Goal: Task Accomplishment & Management: Complete application form

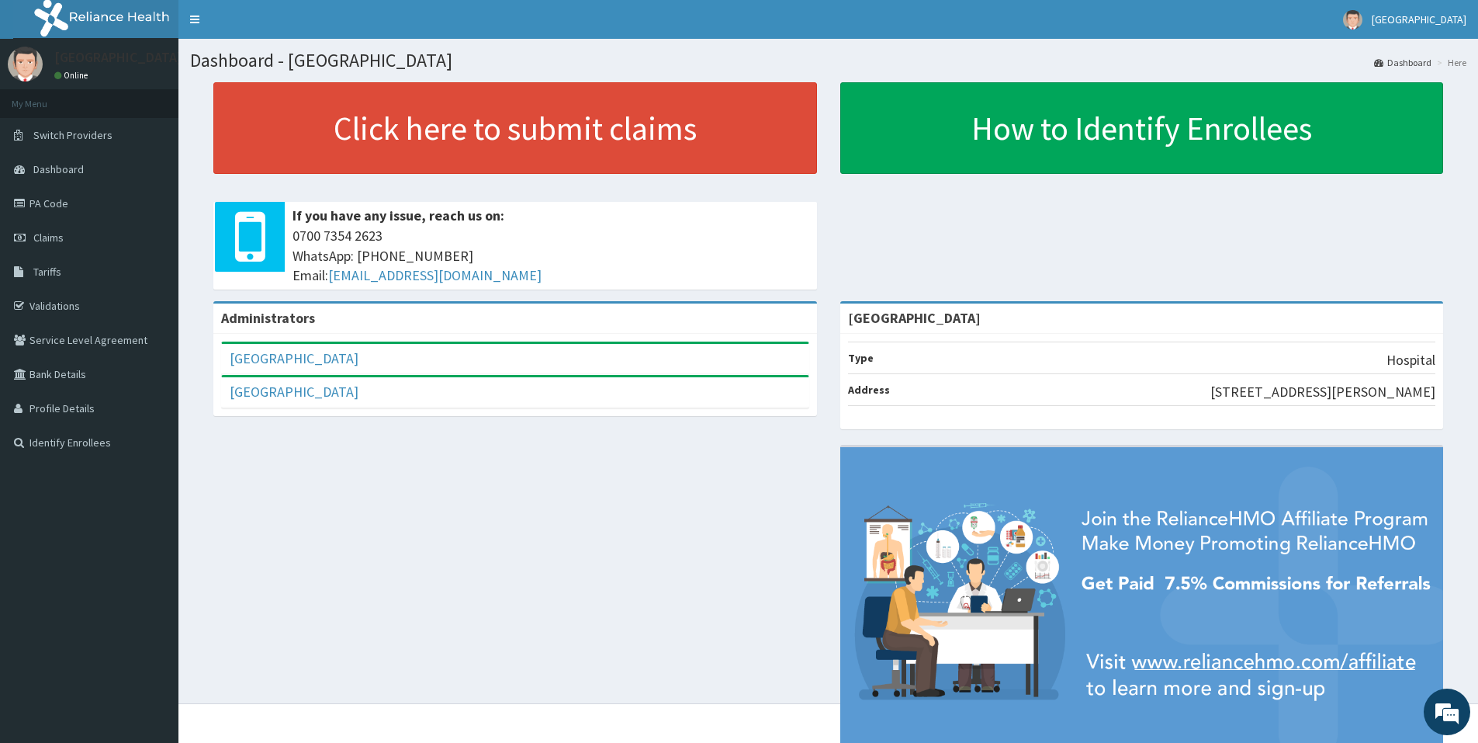
click at [324, 463] on div "Administrators Adonai Medical Centre Full Name Adonai Medical Centre Email Addr…" at bounding box center [828, 539] width 1277 height 477
click at [48, 237] on span "Claims" at bounding box center [48, 237] width 30 height 14
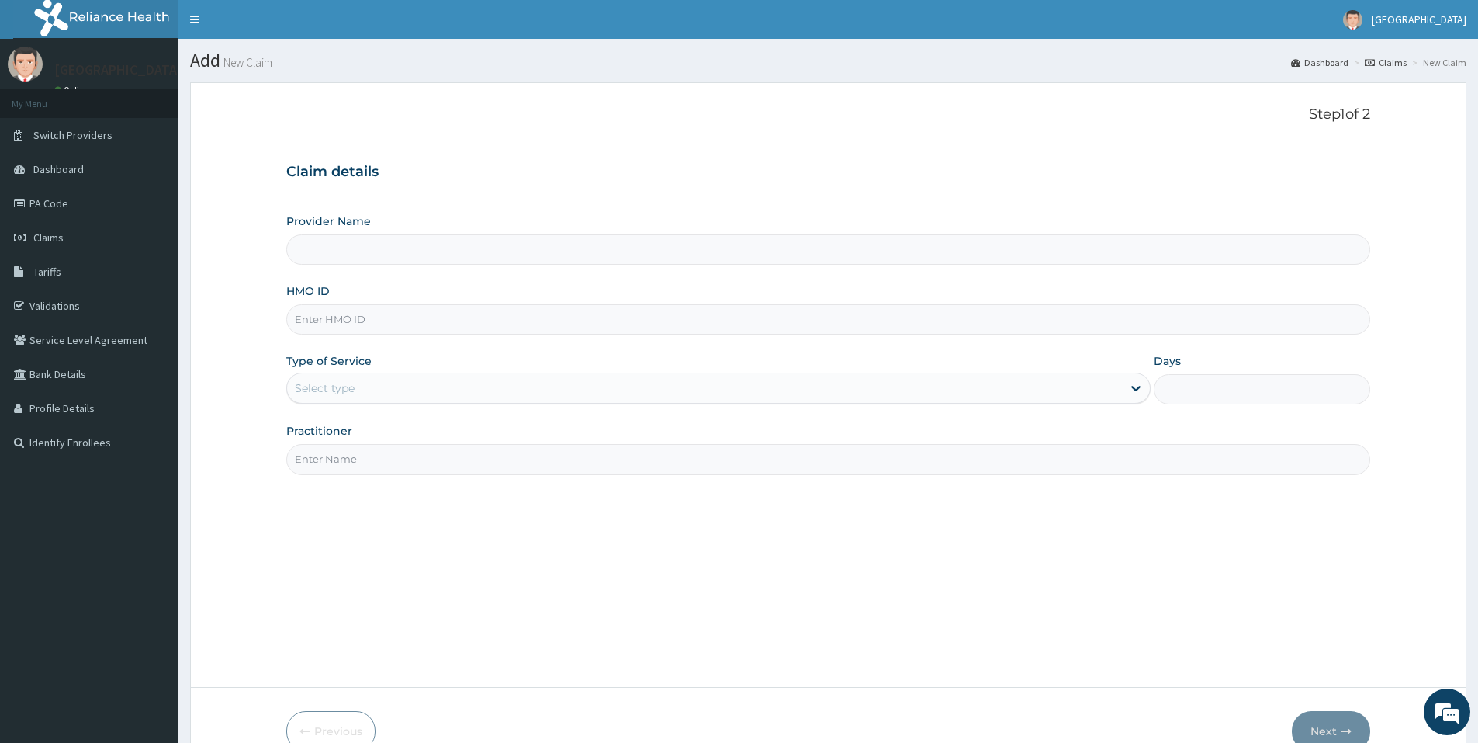
type input "[GEOGRAPHIC_DATA]"
click at [402, 316] on input "HMO ID" at bounding box center [828, 319] width 1084 height 30
type input "dal/11149/b"
click at [403, 379] on div "Select type" at bounding box center [704, 388] width 835 height 25
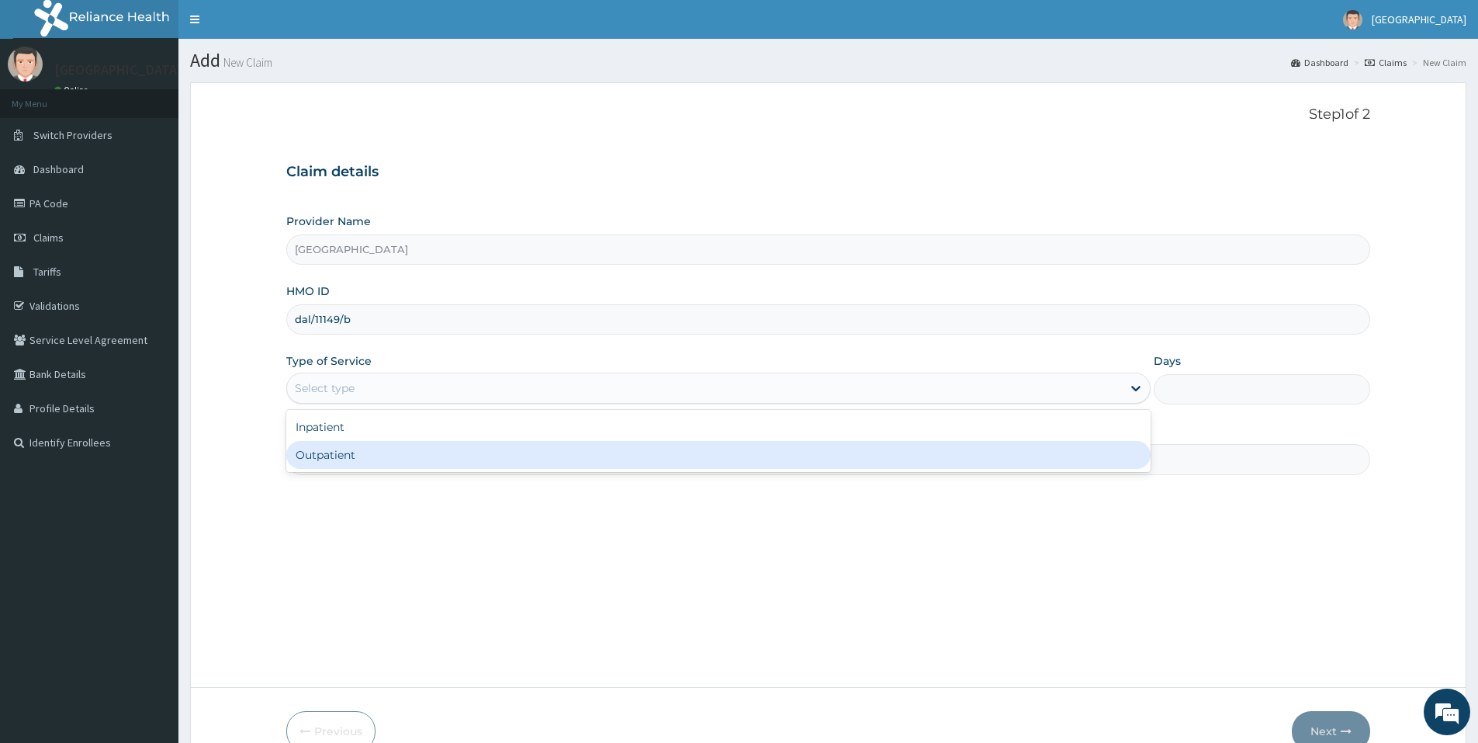
click at [362, 455] on div "Outpatient" at bounding box center [718, 455] width 865 height 28
type input "1"
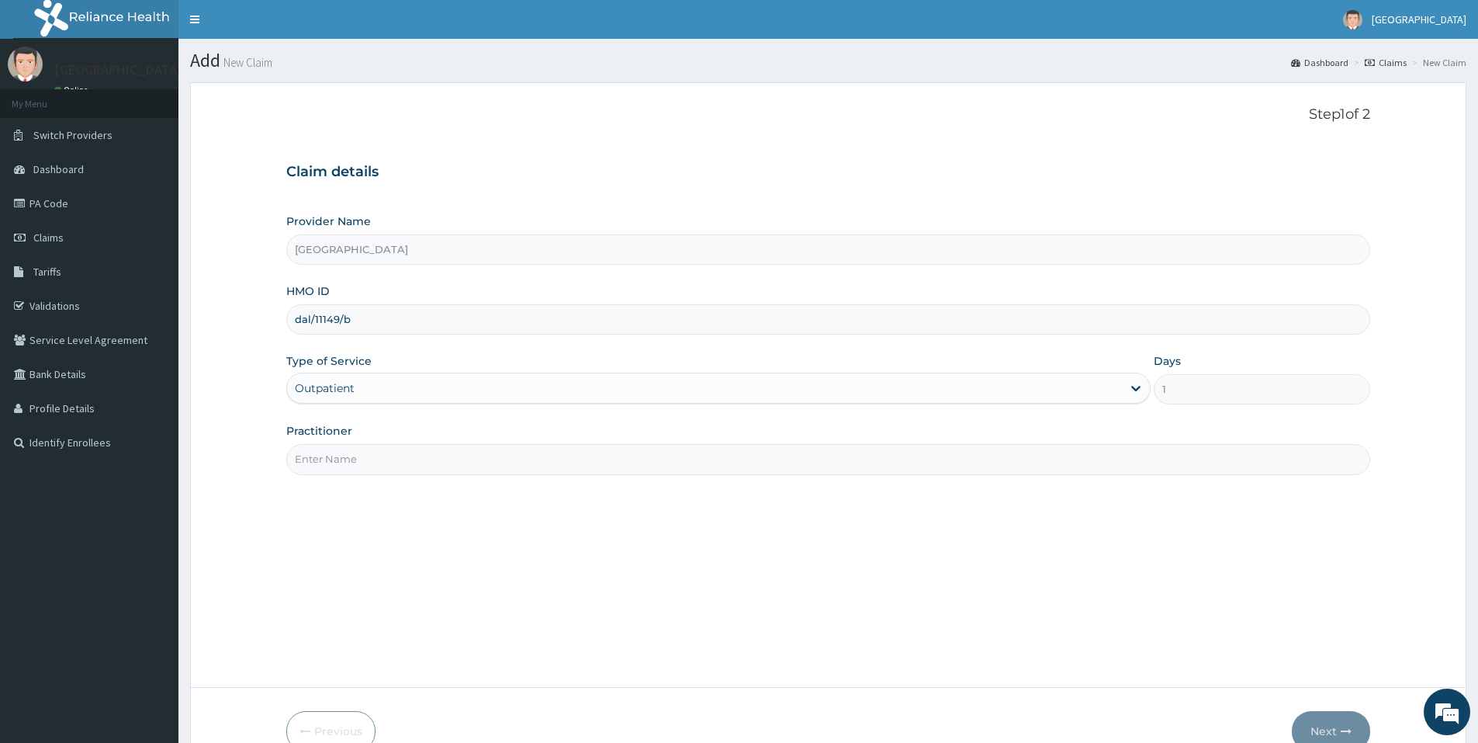
click at [373, 454] on input "Practitioner" at bounding box center [828, 459] width 1084 height 30
type input "DR UCHEYA"
click at [1333, 725] on button "Next" at bounding box center [1331, 731] width 78 height 40
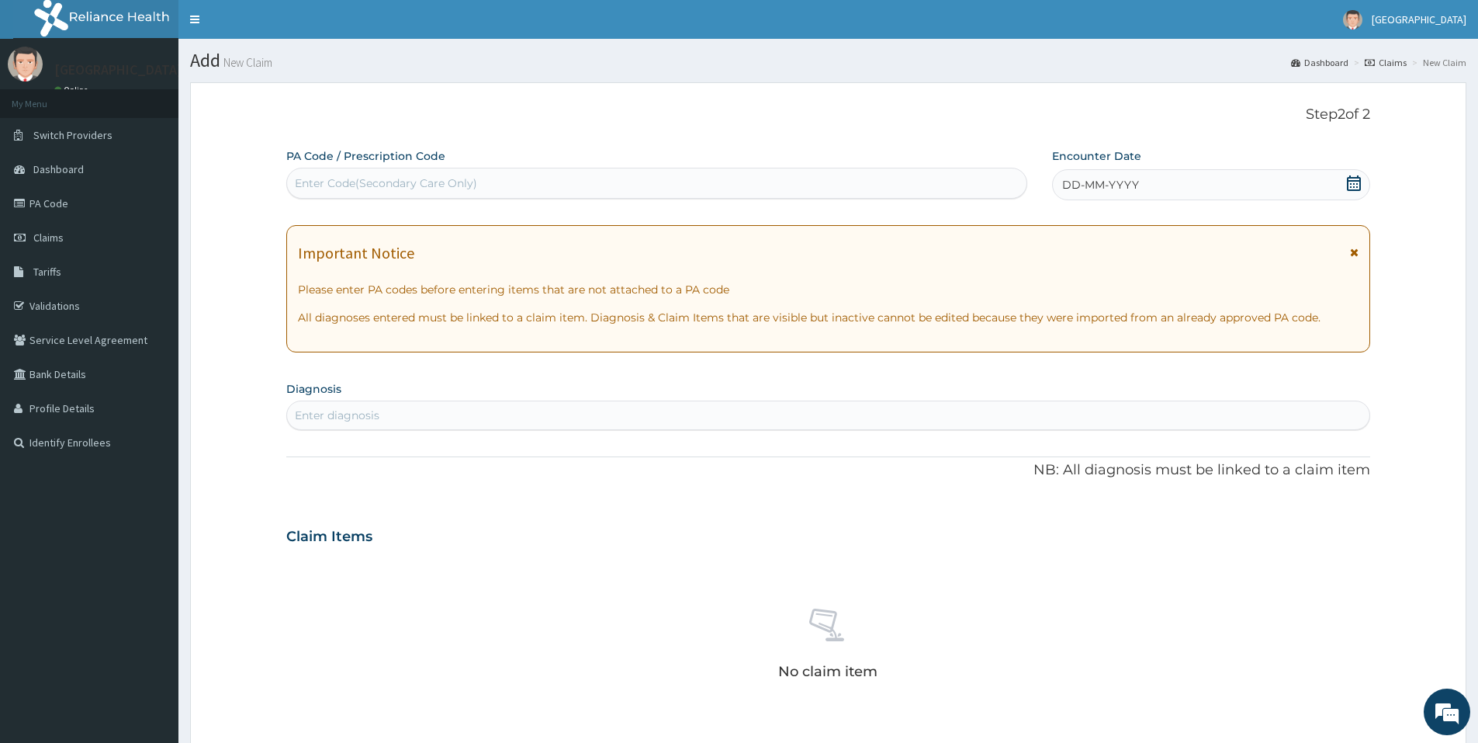
click at [1359, 184] on icon at bounding box center [1354, 183] width 16 height 16
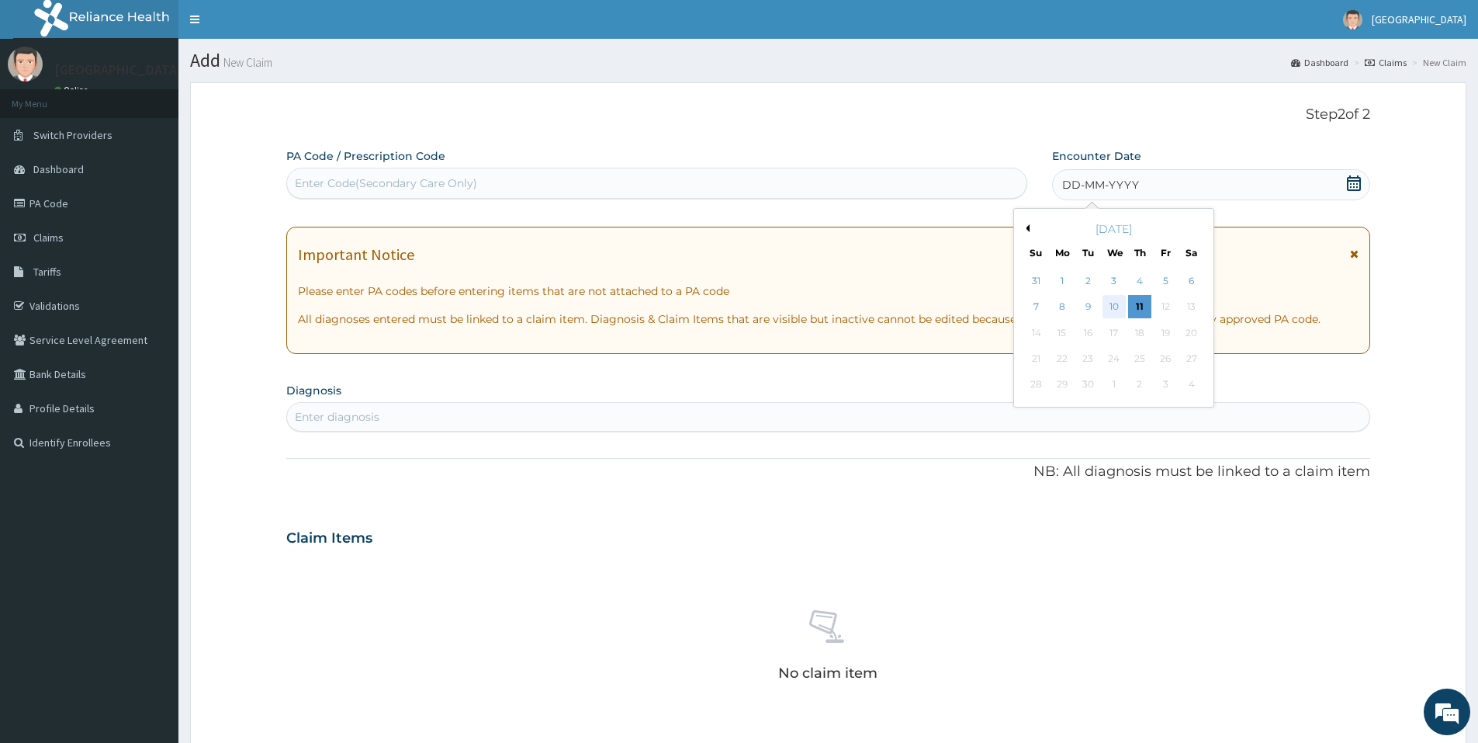
click at [1113, 303] on div "10" at bounding box center [1114, 307] width 23 height 23
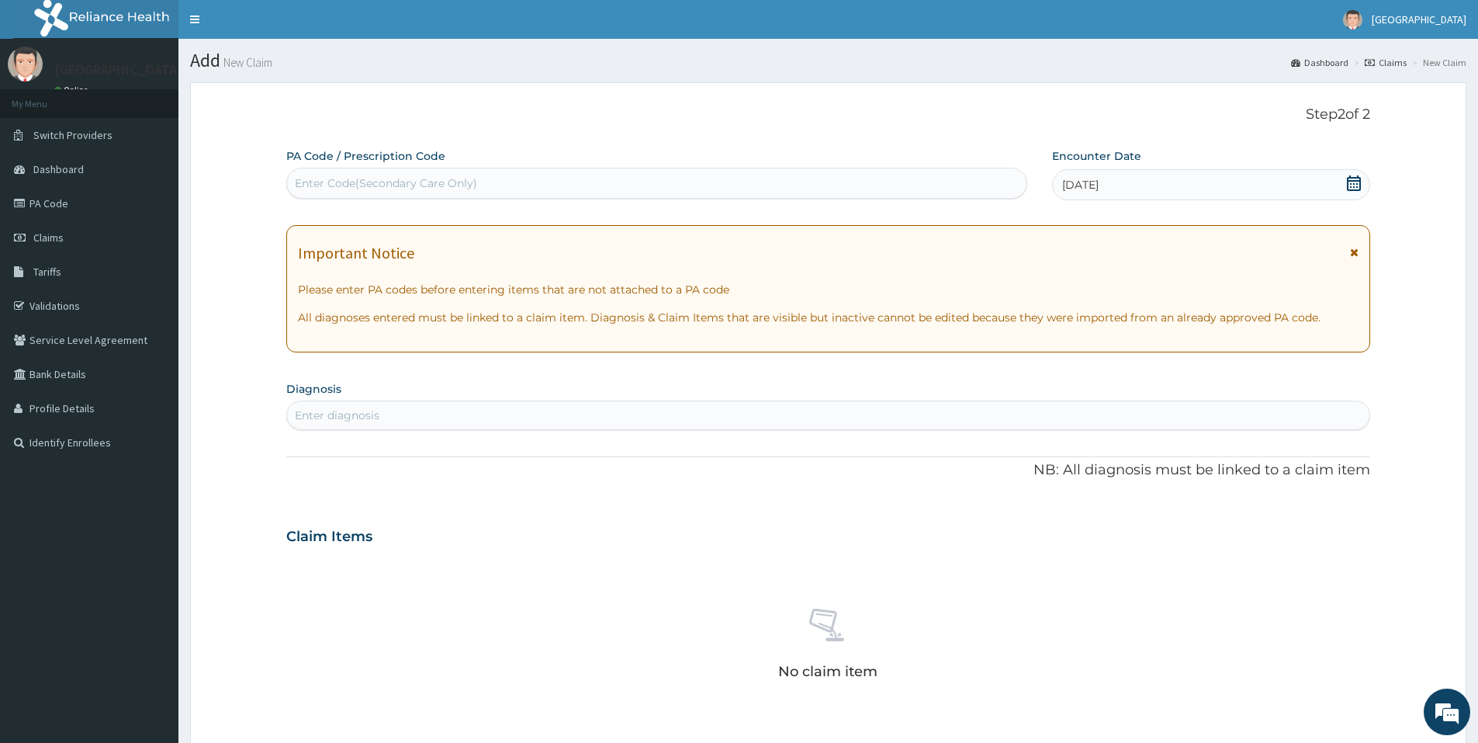
click at [653, 411] on div "Enter diagnosis" at bounding box center [828, 415] width 1083 height 25
type input "uti"
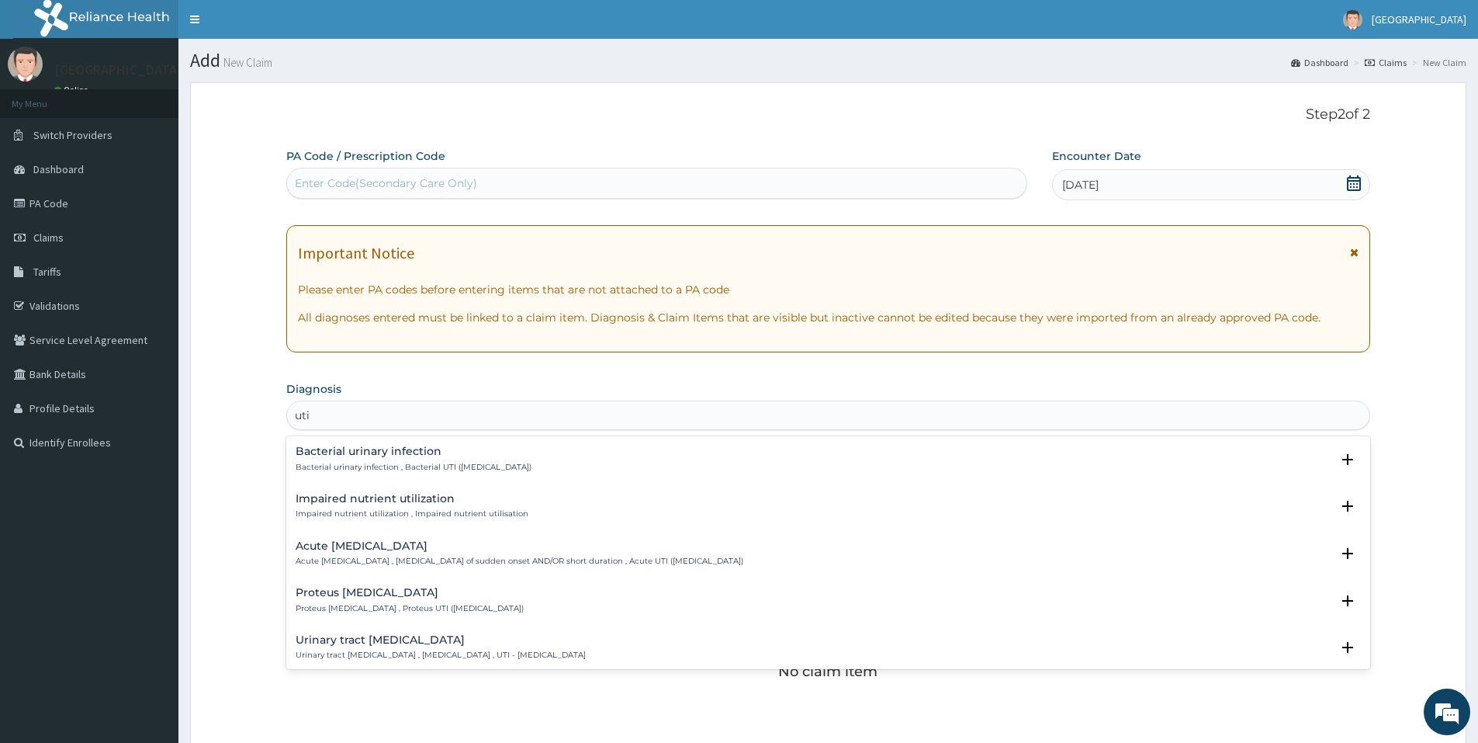
click at [478, 462] on p "Bacterial urinary infection , Bacterial UTI (urinary tract infection)" at bounding box center [414, 467] width 236 height 11
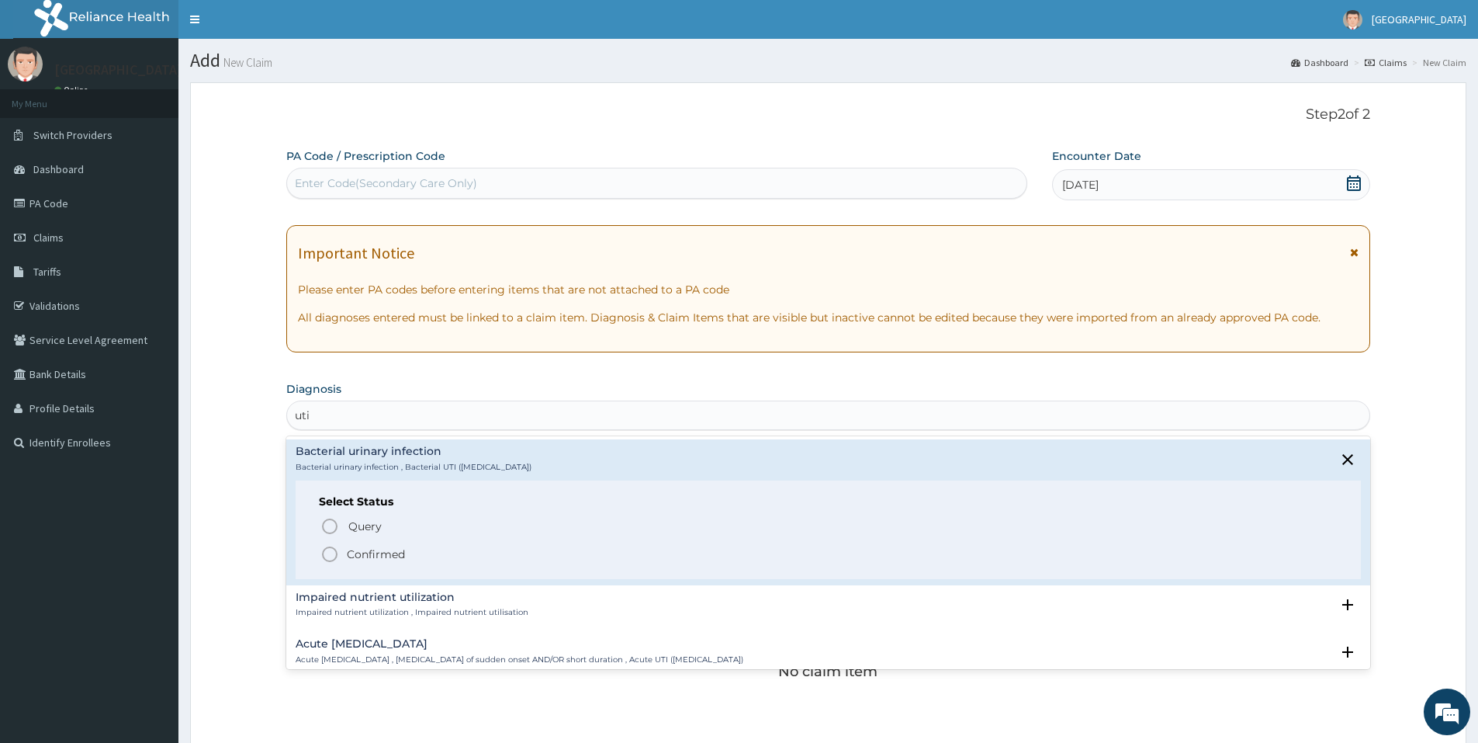
click at [359, 559] on p "Confirmed" at bounding box center [376, 554] width 58 height 16
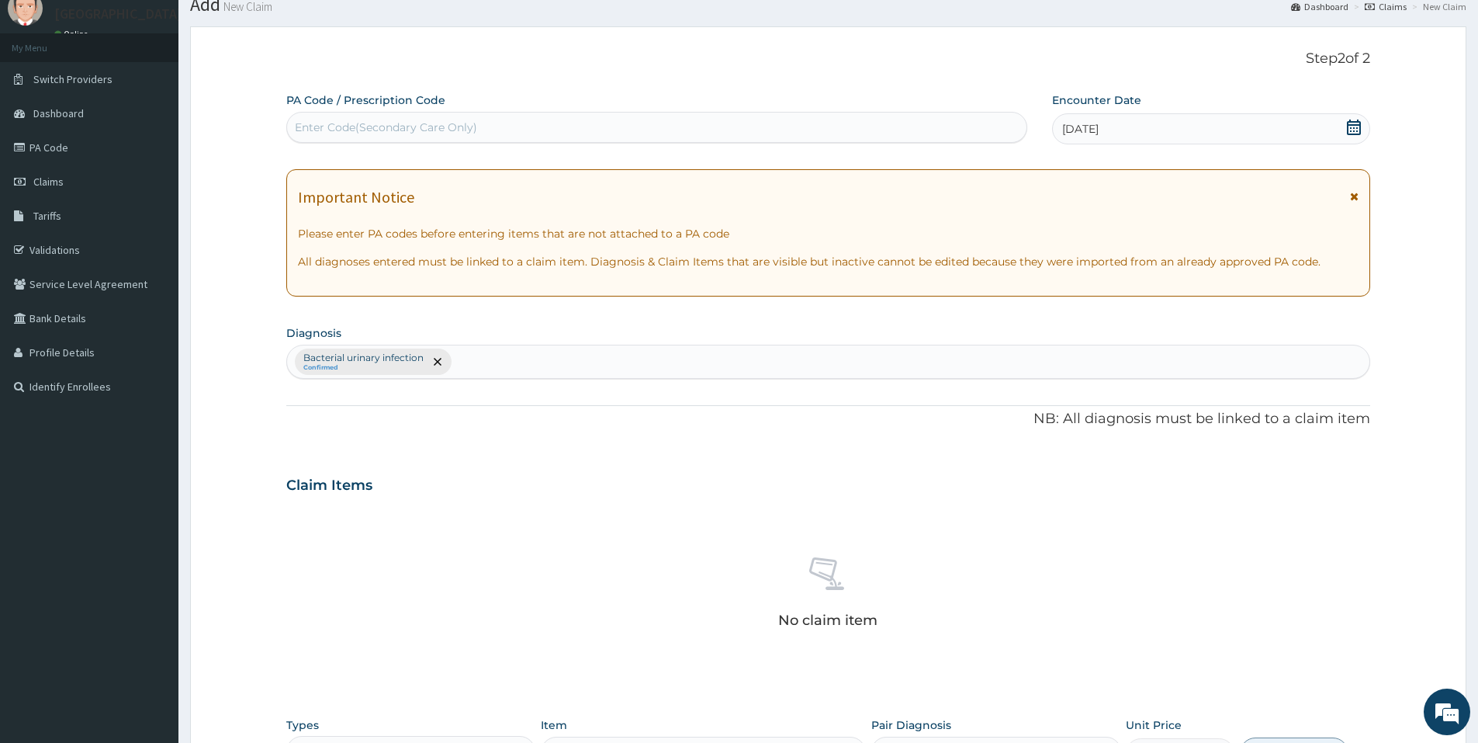
scroll to position [281, 0]
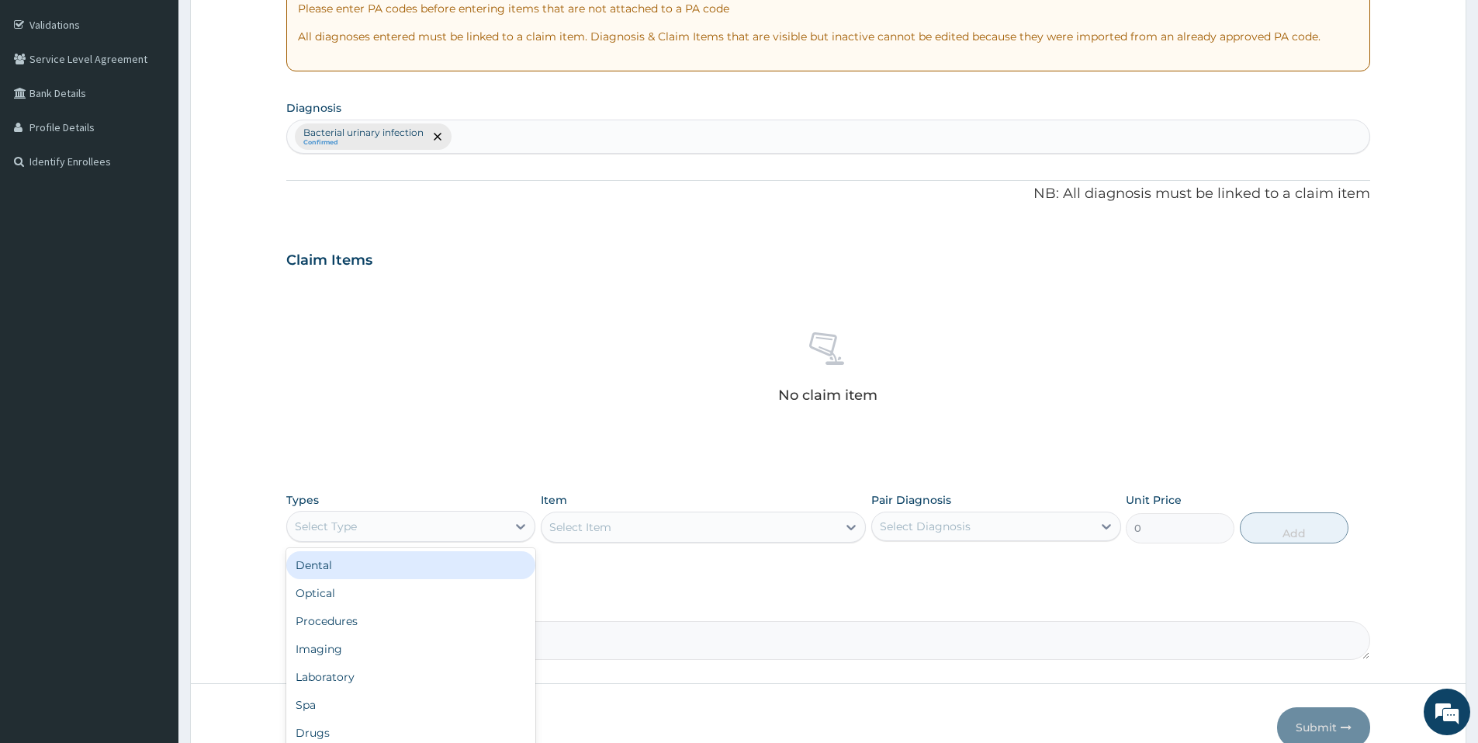
click at [502, 522] on div "Select Type" at bounding box center [397, 526] width 220 height 25
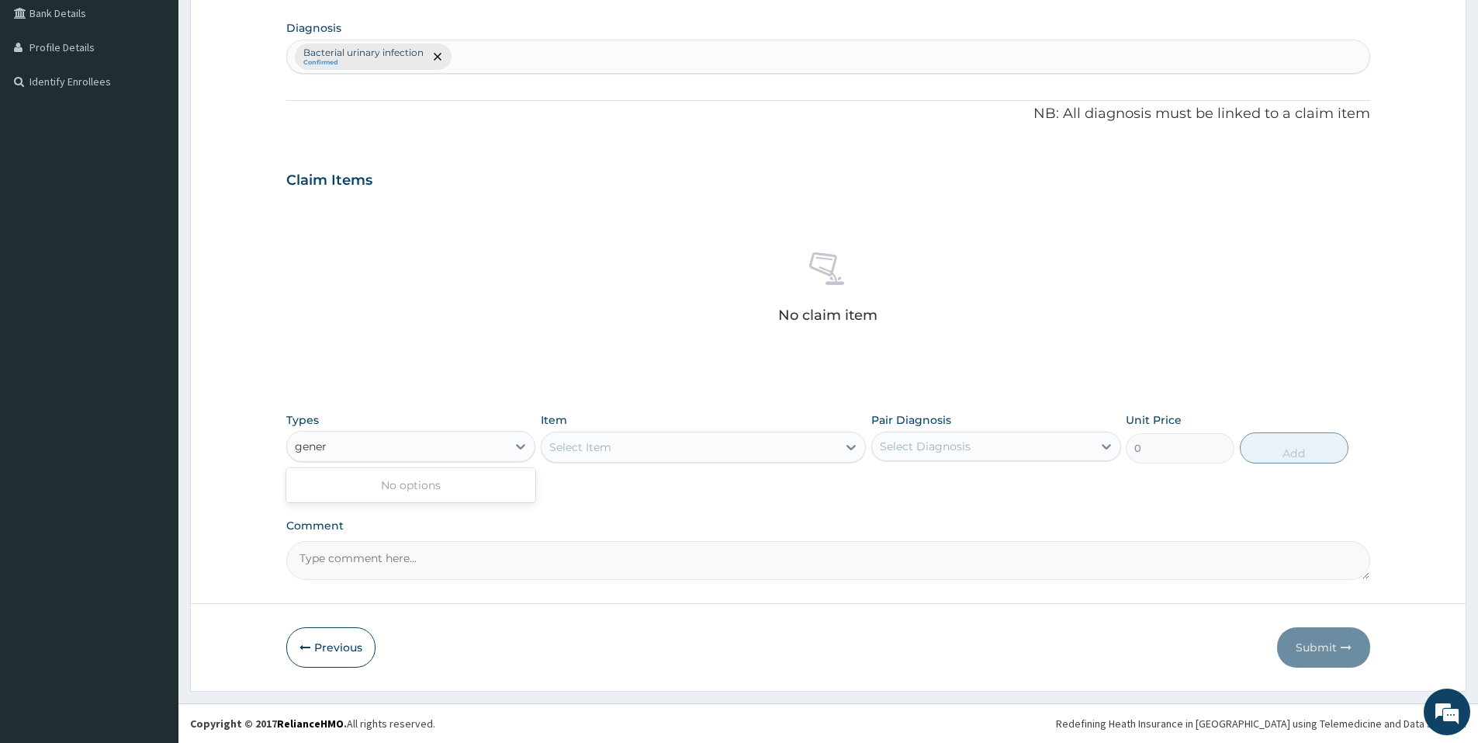
type input "gener"
click at [567, 512] on div "PA Code / Prescription Code Enter Code(Secondary Care Only) Encounter Date 10-0…" at bounding box center [828, 183] width 1084 height 792
click at [507, 434] on div "Select Type" at bounding box center [397, 446] width 220 height 25
click at [365, 547] on div "Procedures" at bounding box center [410, 541] width 249 height 28
click at [608, 447] on div "Select Item" at bounding box center [580, 447] width 62 height 16
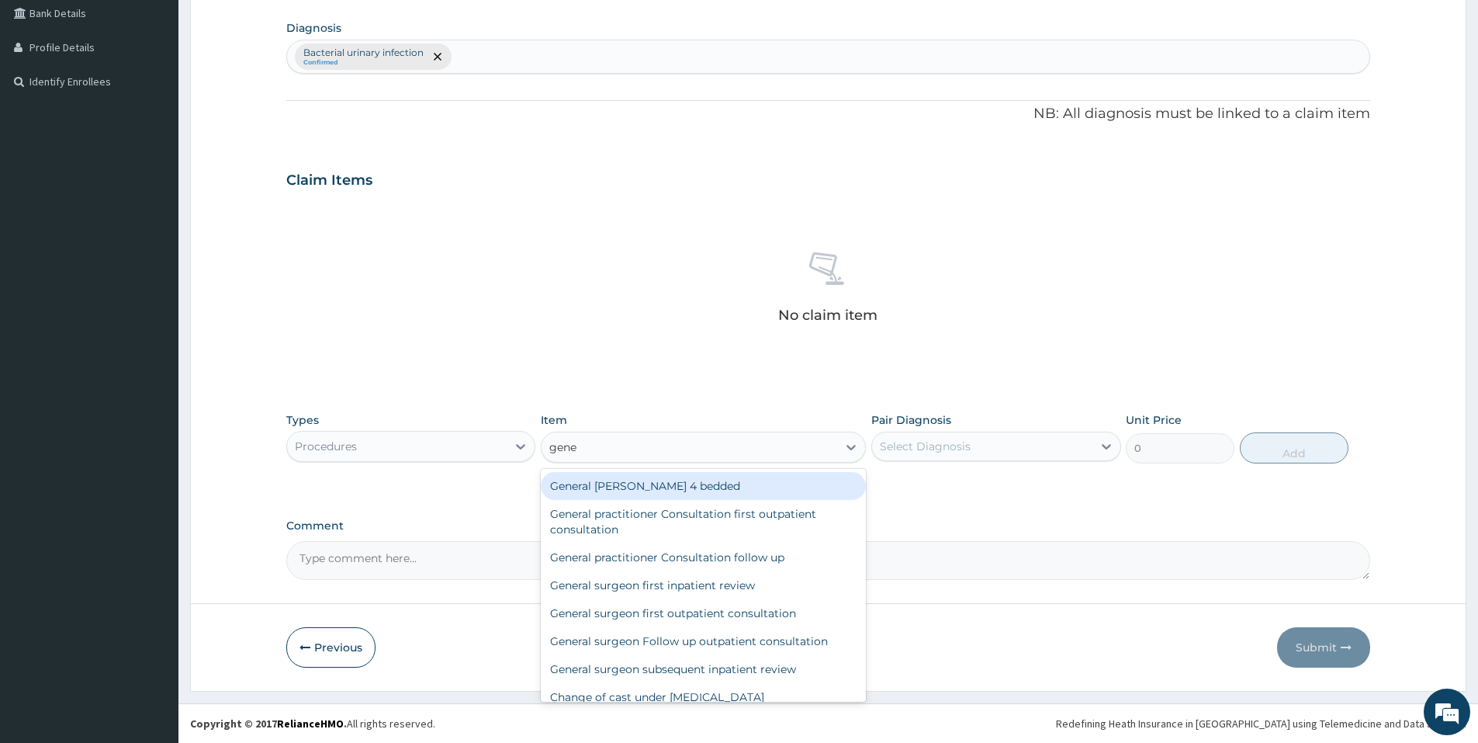
type input "gener"
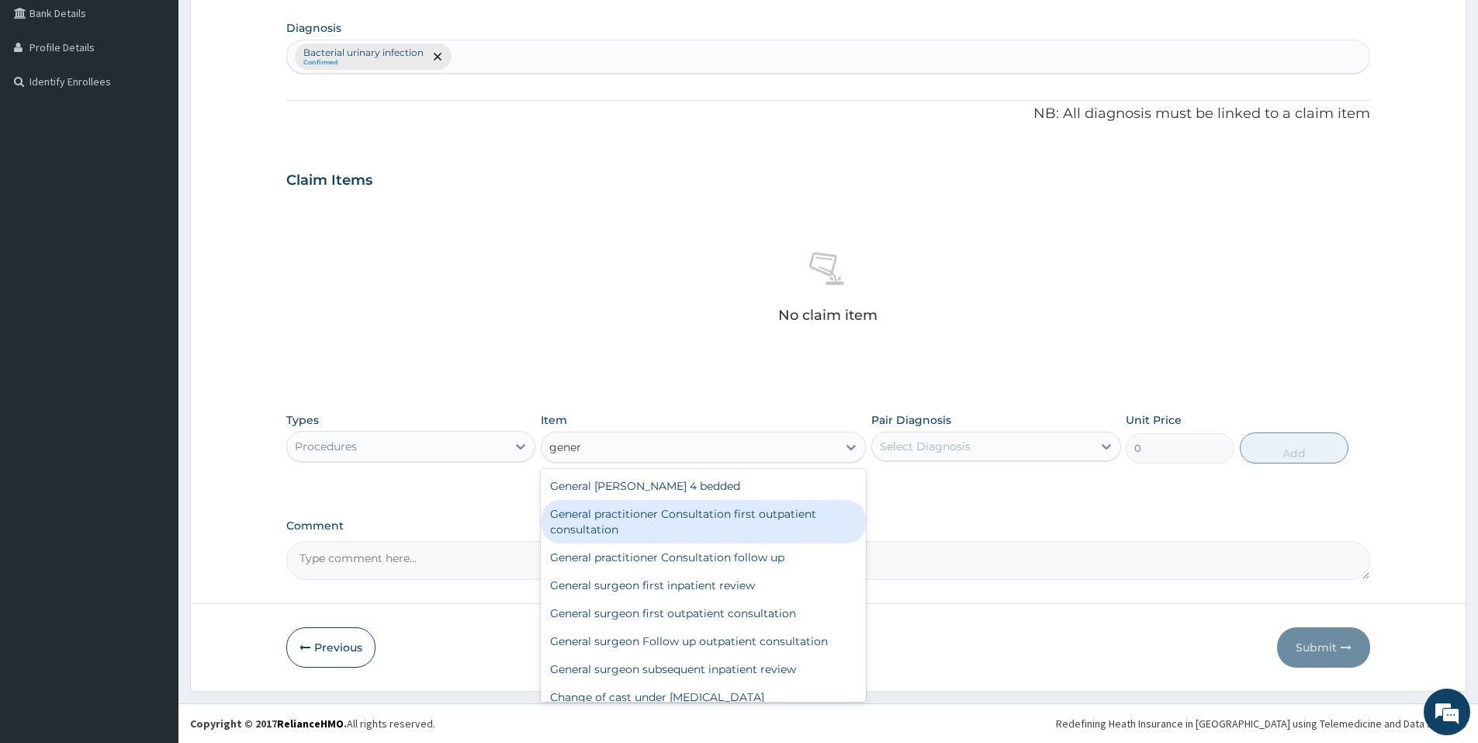
click at [735, 528] on div "General practitioner Consultation first outpatient consultation" at bounding box center [703, 521] width 325 height 43
type input "3547.5"
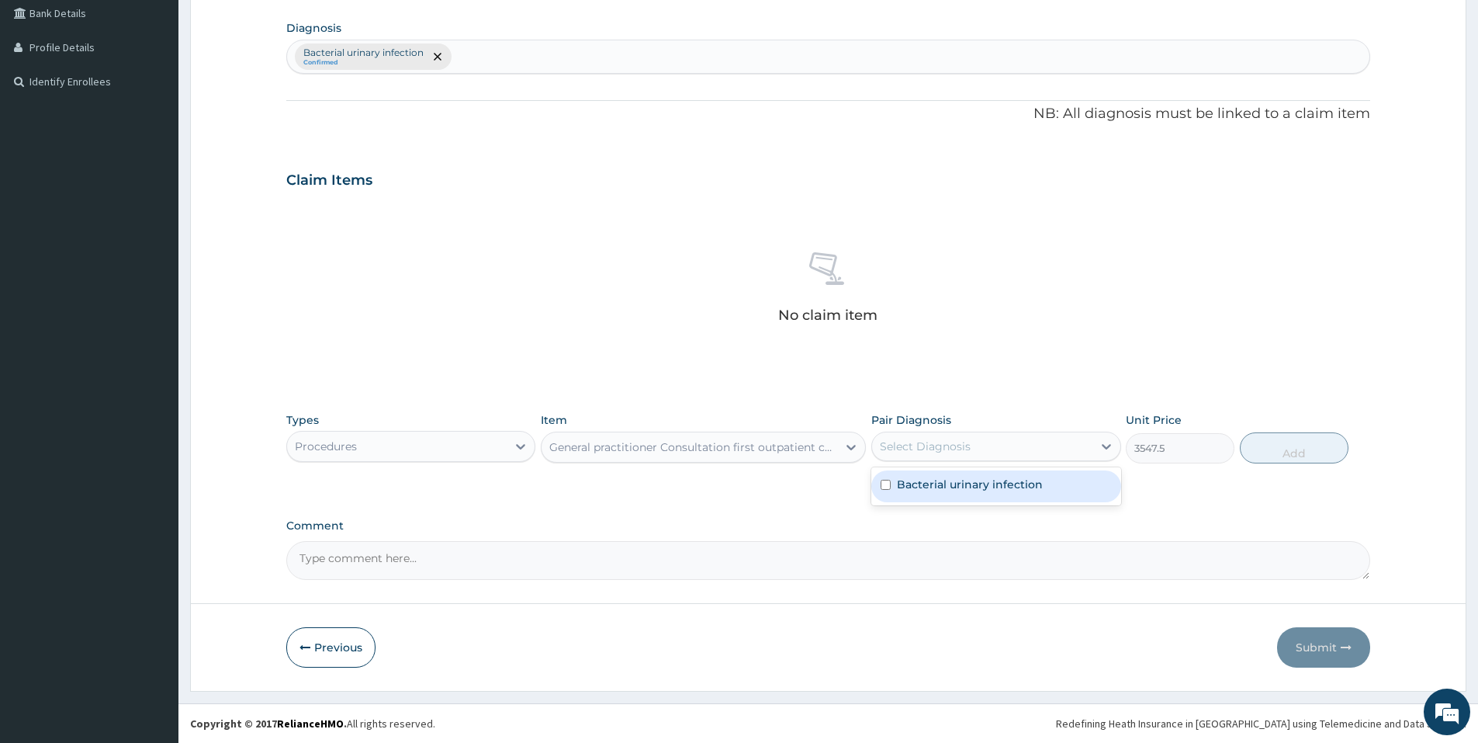
click at [923, 454] on div "Select Diagnosis" at bounding box center [982, 446] width 220 height 25
click at [917, 480] on label "Bacterial urinary infection" at bounding box center [970, 484] width 146 height 16
checkbox input "true"
click at [1260, 452] on button "Add" at bounding box center [1294, 447] width 109 height 31
type input "0"
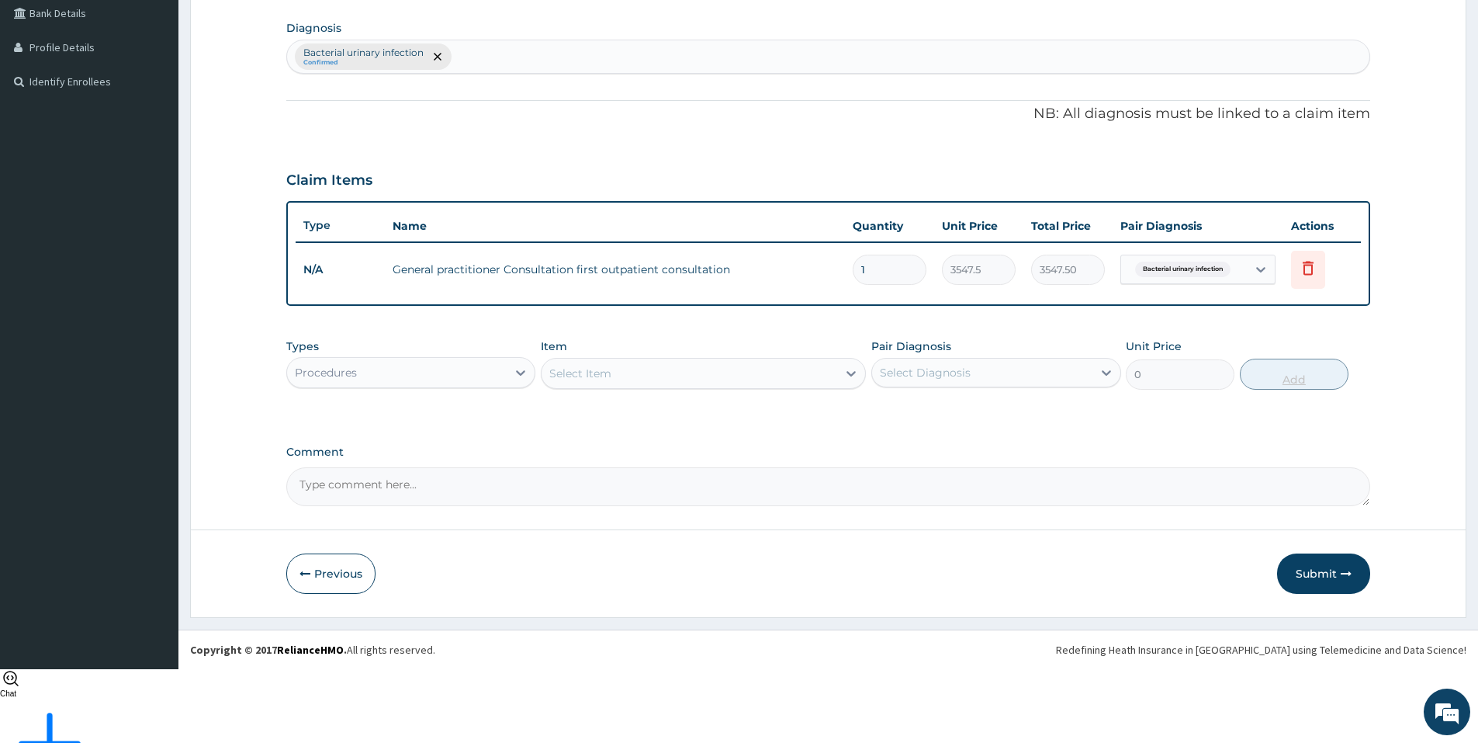
scroll to position [287, 0]
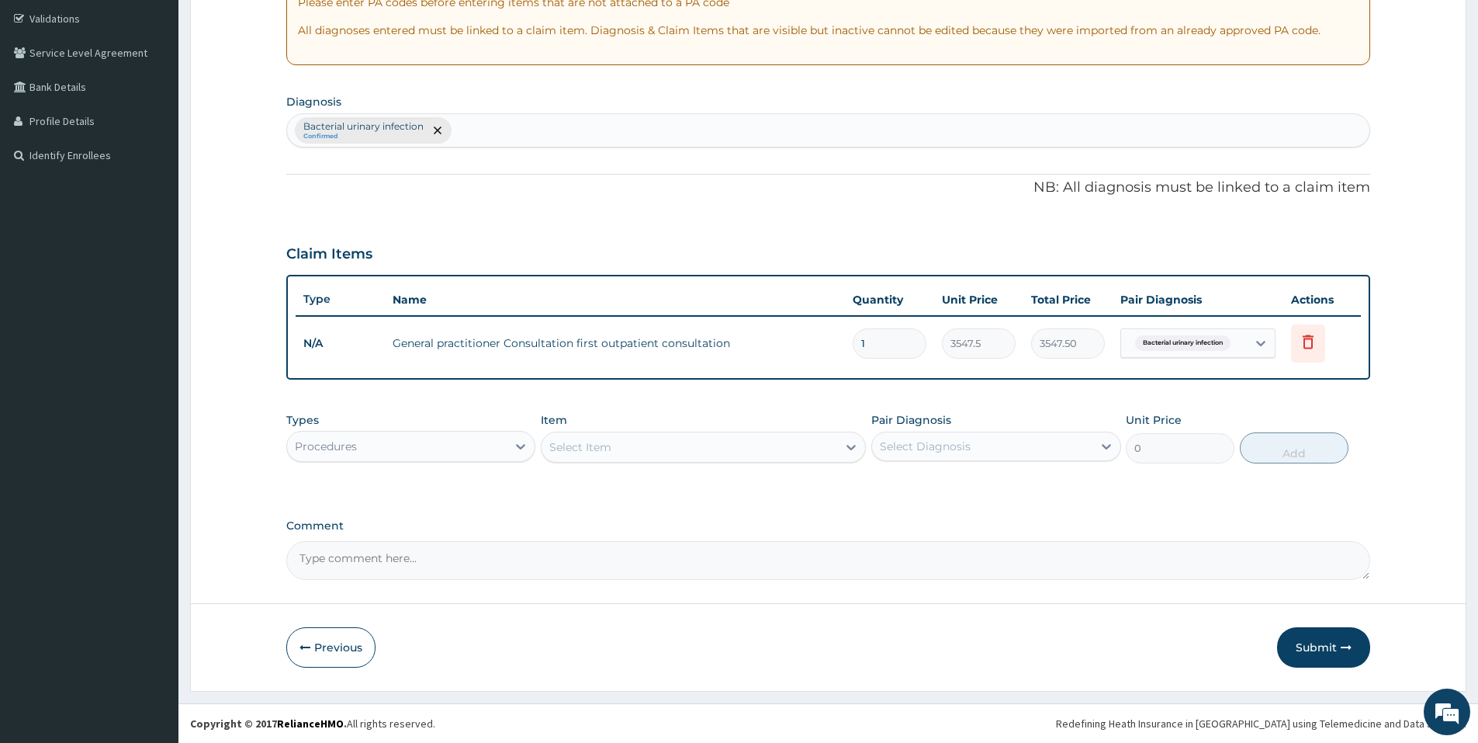
click at [603, 444] on div "Select Item" at bounding box center [580, 447] width 62 height 16
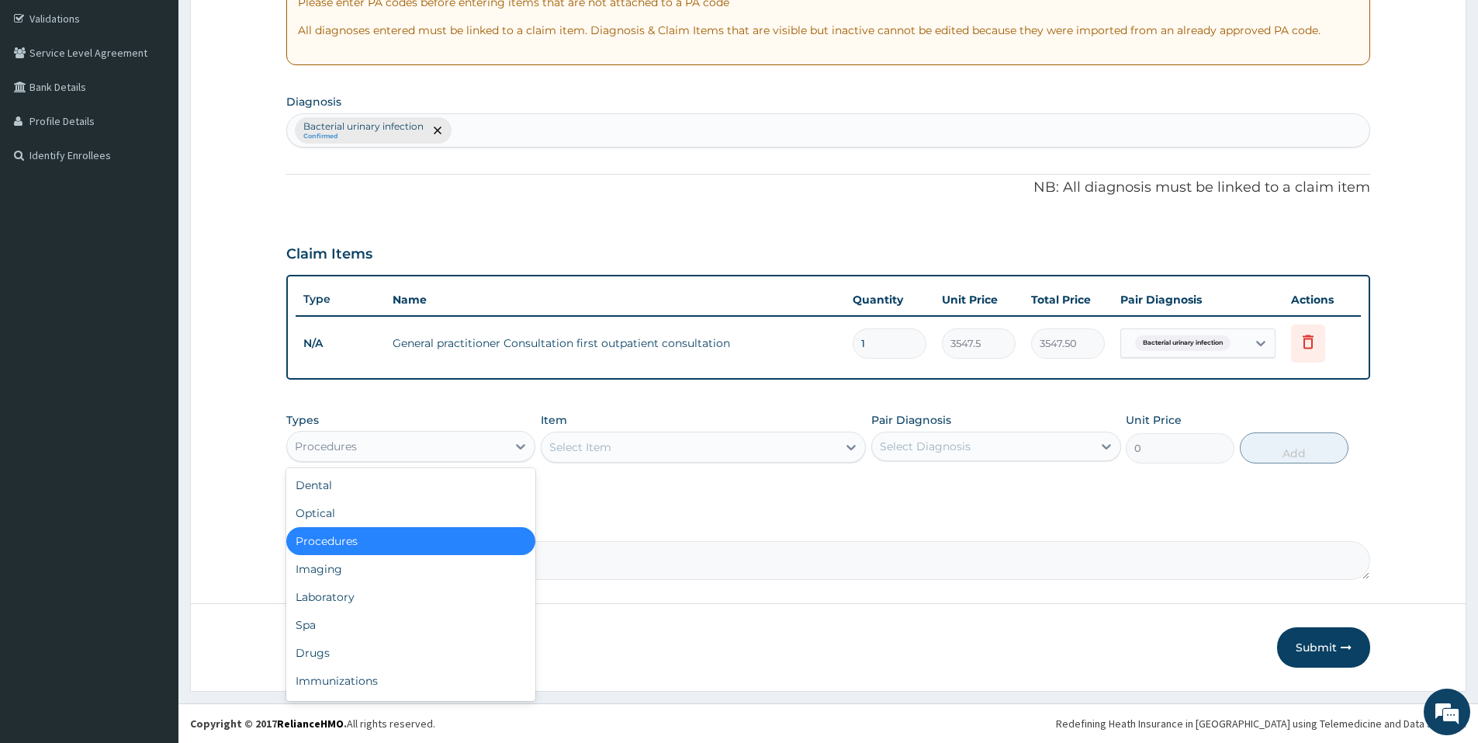
click at [442, 442] on div "Procedures" at bounding box center [397, 446] width 220 height 25
click at [666, 539] on div "Comment" at bounding box center [828, 549] width 1084 height 61
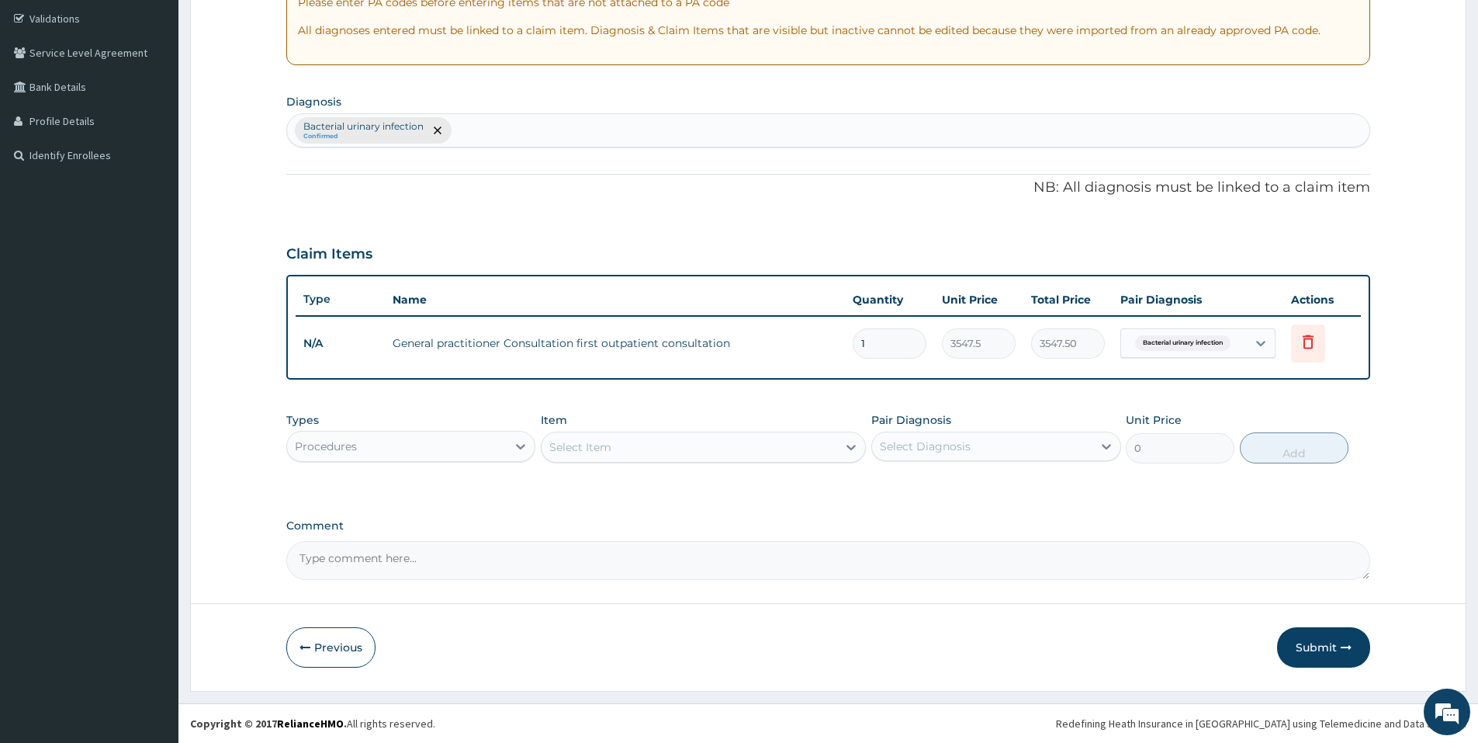
click at [660, 463] on div "Item Select Item" at bounding box center [703, 437] width 325 height 51
click at [504, 438] on div "Procedures" at bounding box center [397, 446] width 220 height 25
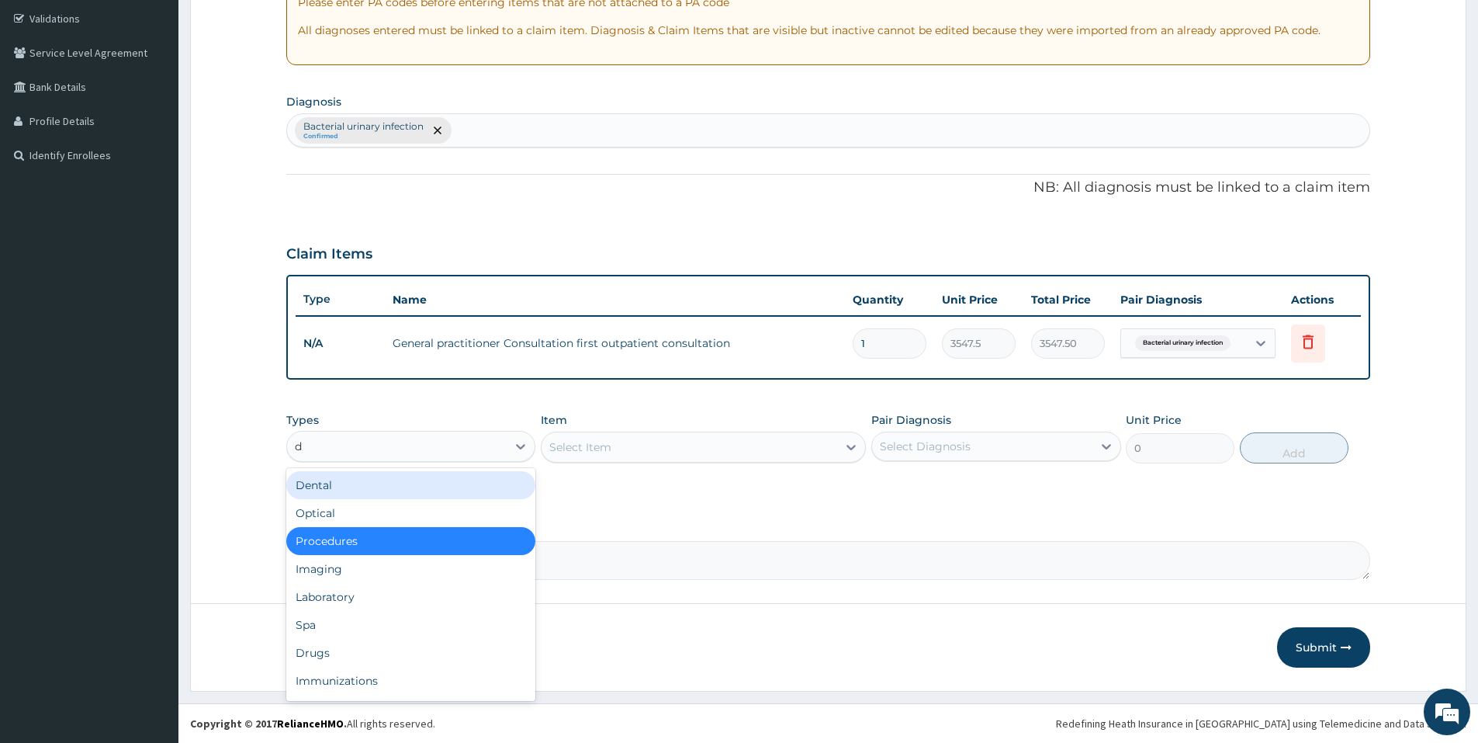
type input "dr"
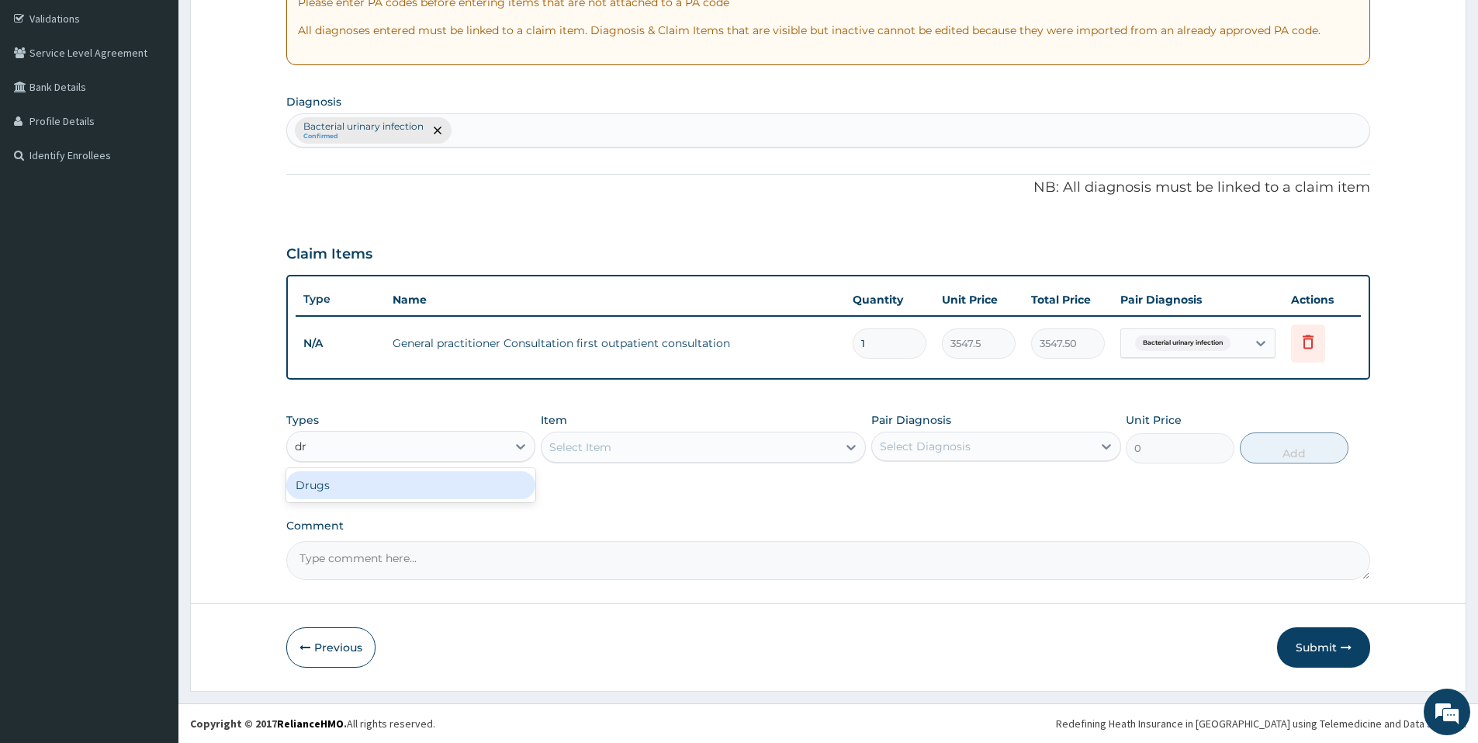
click at [465, 486] on div "Drugs" at bounding box center [410, 485] width 249 height 28
click at [598, 436] on div "Select Item" at bounding box center [703, 446] width 325 height 31
click at [598, 445] on div "Select Item" at bounding box center [580, 447] width 62 height 16
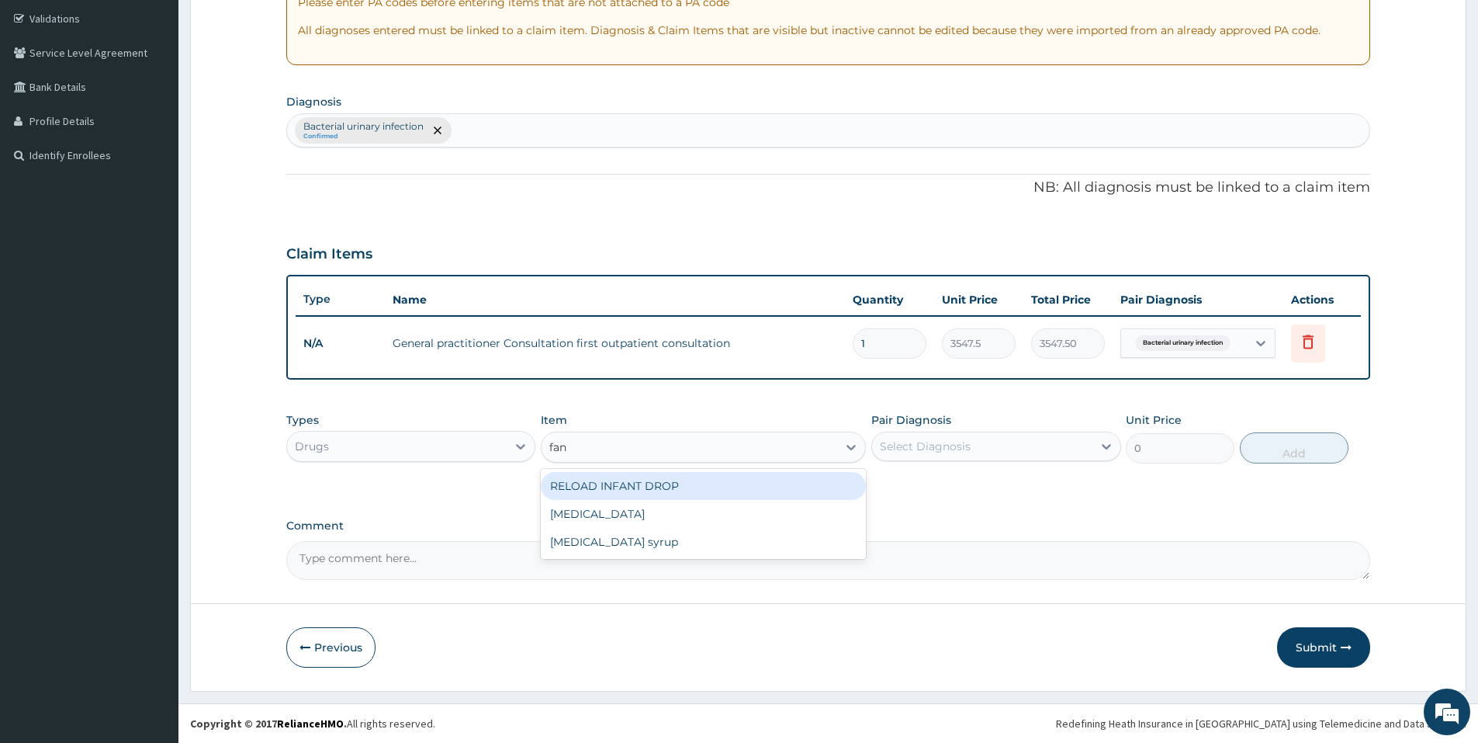
type input "fans"
click at [595, 480] on div "Fansidar" at bounding box center [703, 486] width 325 height 28
type input "193.5"
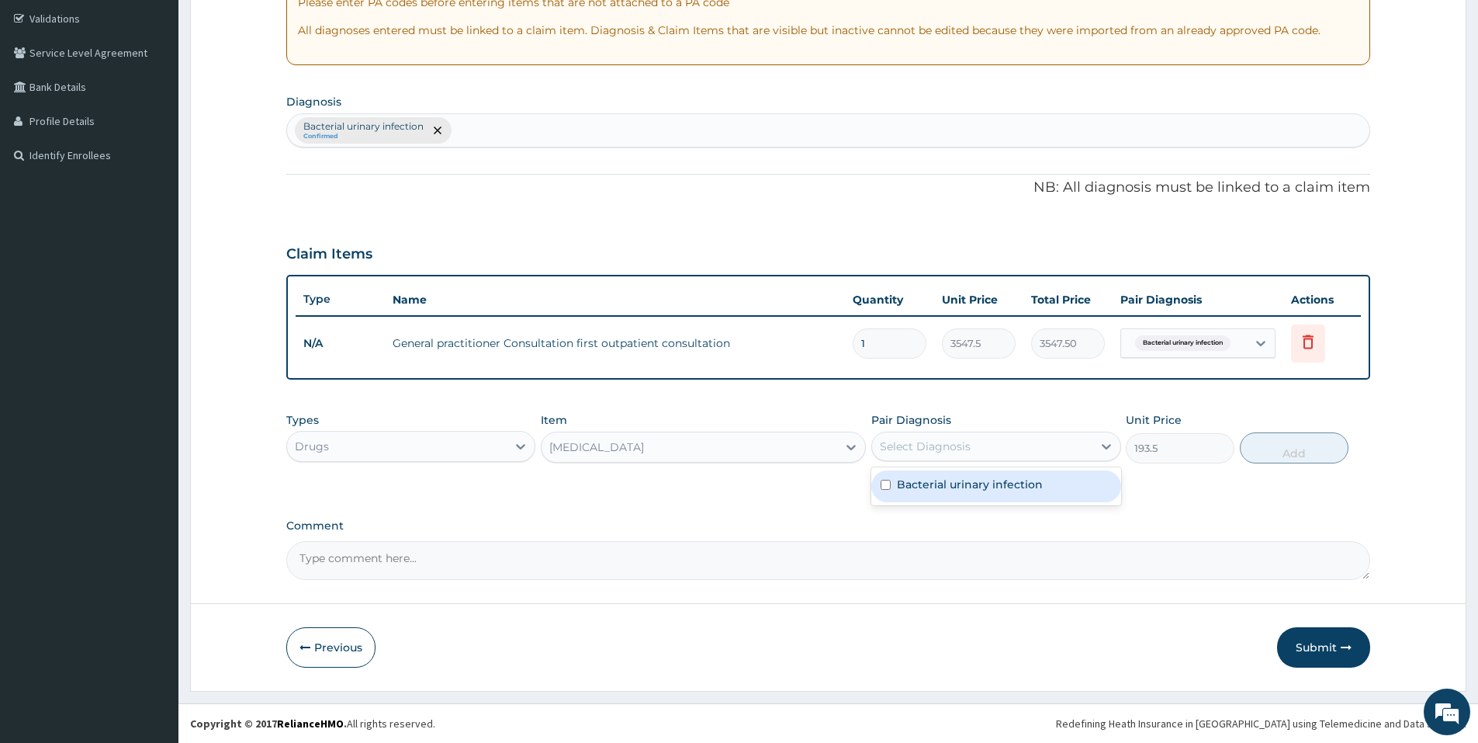
click at [946, 447] on div "Select Diagnosis" at bounding box center [925, 446] width 91 height 16
click at [937, 480] on label "Bacterial urinary infection" at bounding box center [970, 484] width 146 height 16
checkbox input "true"
click at [1268, 442] on button "Add" at bounding box center [1294, 447] width 109 height 31
type input "0"
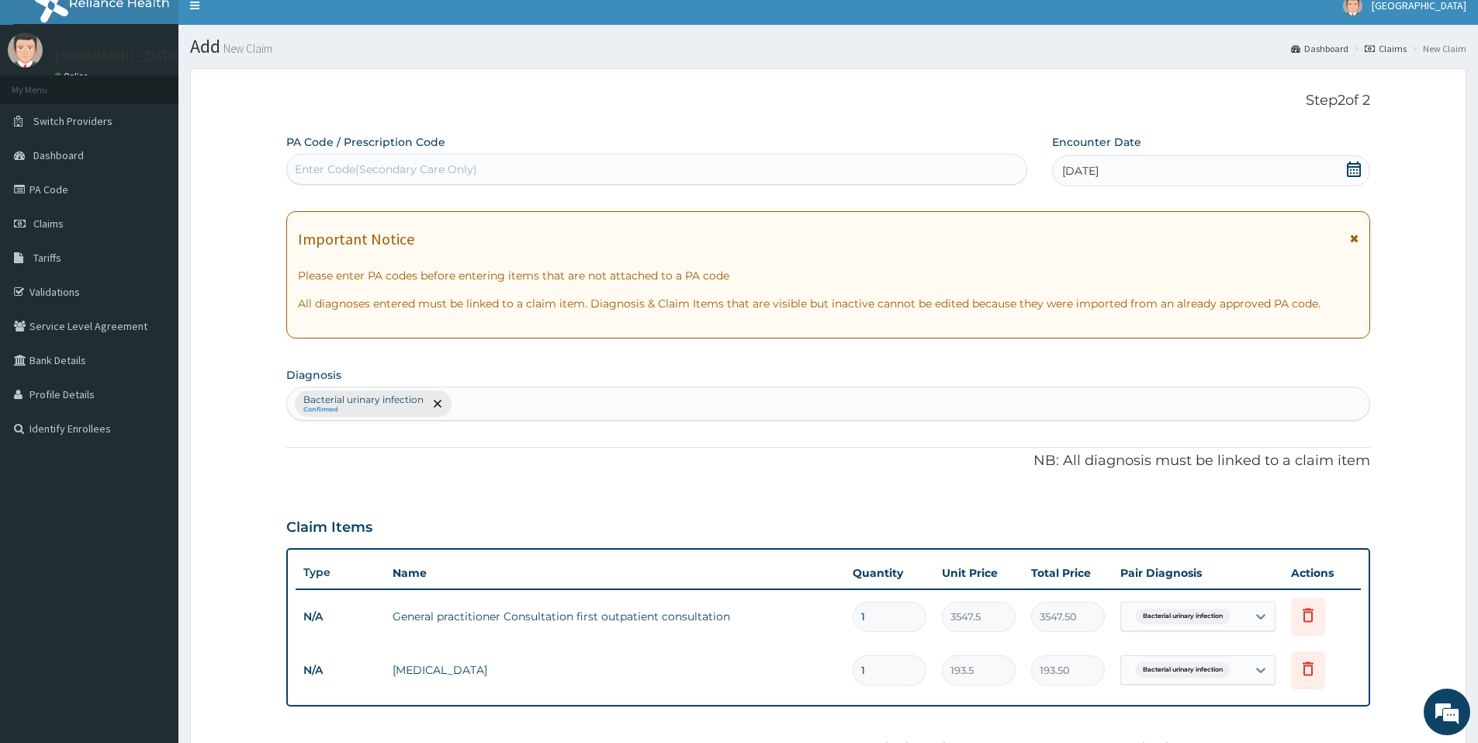
scroll to position [12, 0]
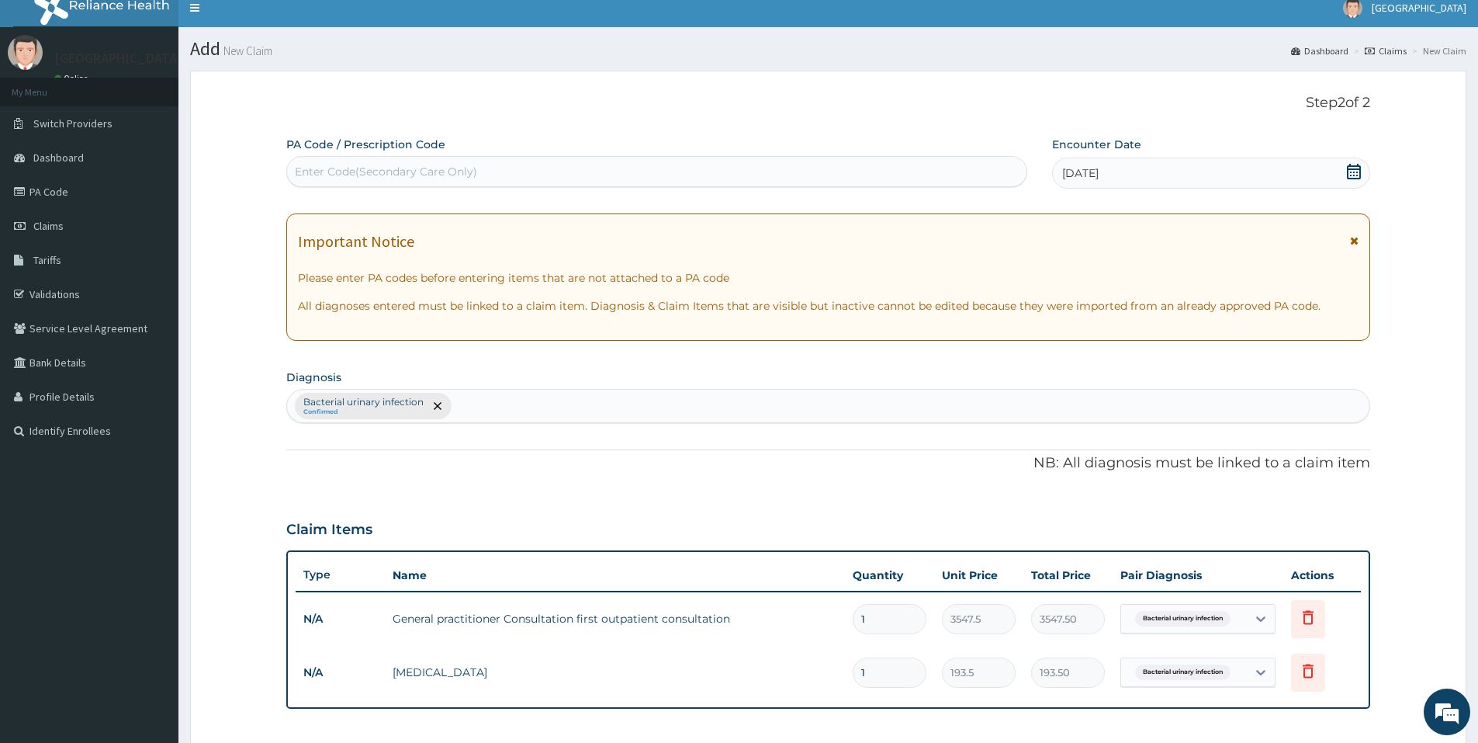
click at [1069, 405] on div "Bacterial urinary infection Confirmed" at bounding box center [828, 406] width 1083 height 33
type input "malar"
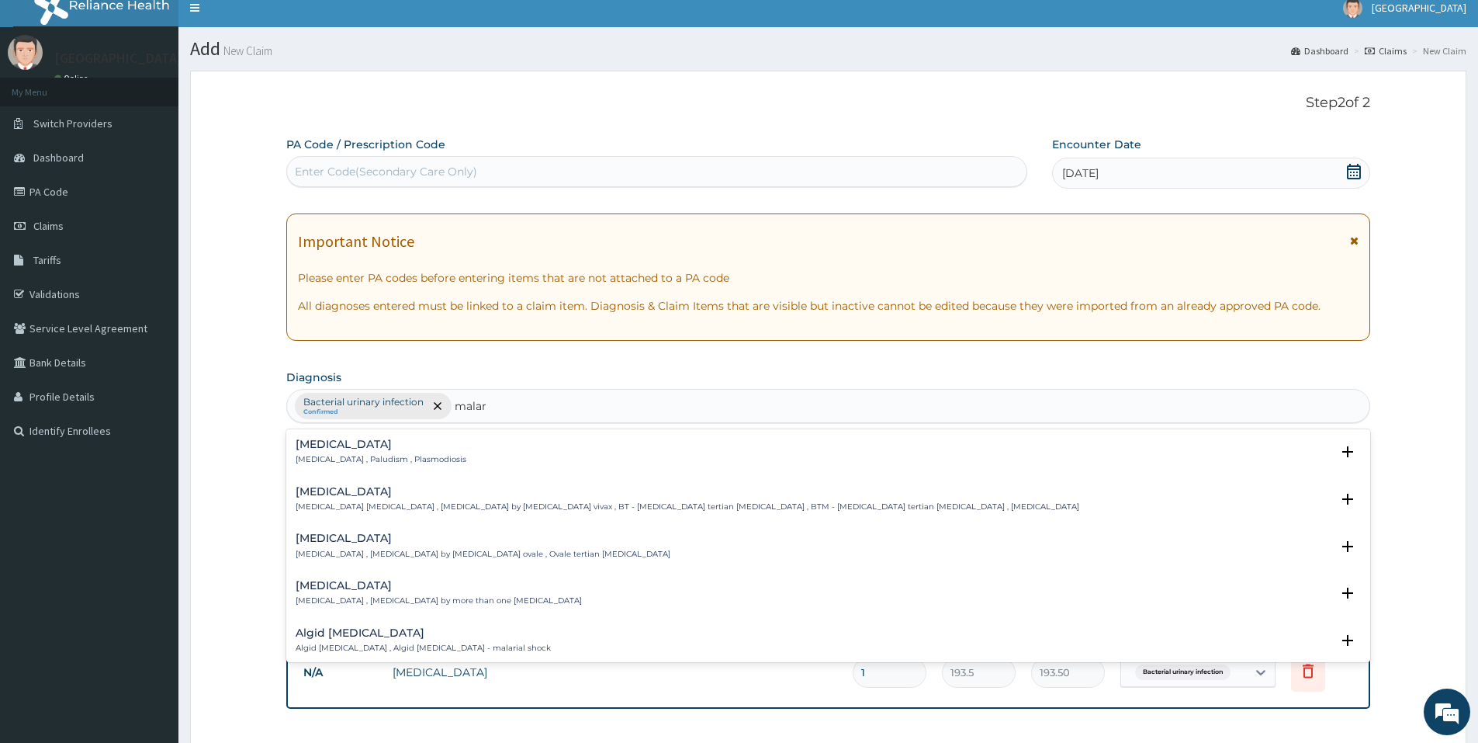
click at [887, 473] on div "Malaria Malaria , Paludism , Plasmodiosis Select Status Query Query covers susp…" at bounding box center [828, 455] width 1065 height 35
click at [362, 466] on div "Malaria Malaria , Paludism , Plasmodiosis Select Status Query Query covers susp…" at bounding box center [828, 455] width 1065 height 35
click at [362, 457] on p "Malaria , Paludism , Plasmodiosis" at bounding box center [381, 459] width 171 height 11
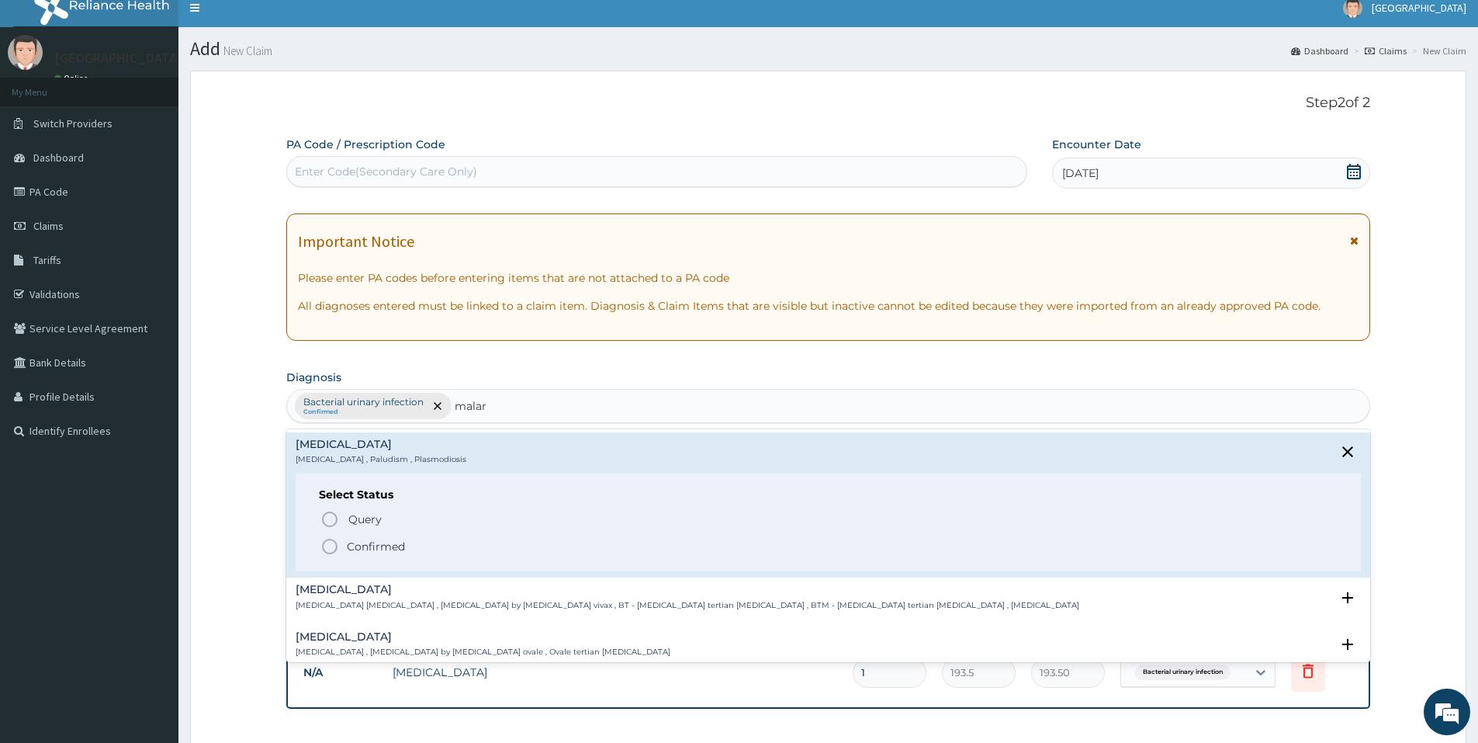
click at [331, 549] on icon "status option filled" at bounding box center [330, 546] width 19 height 19
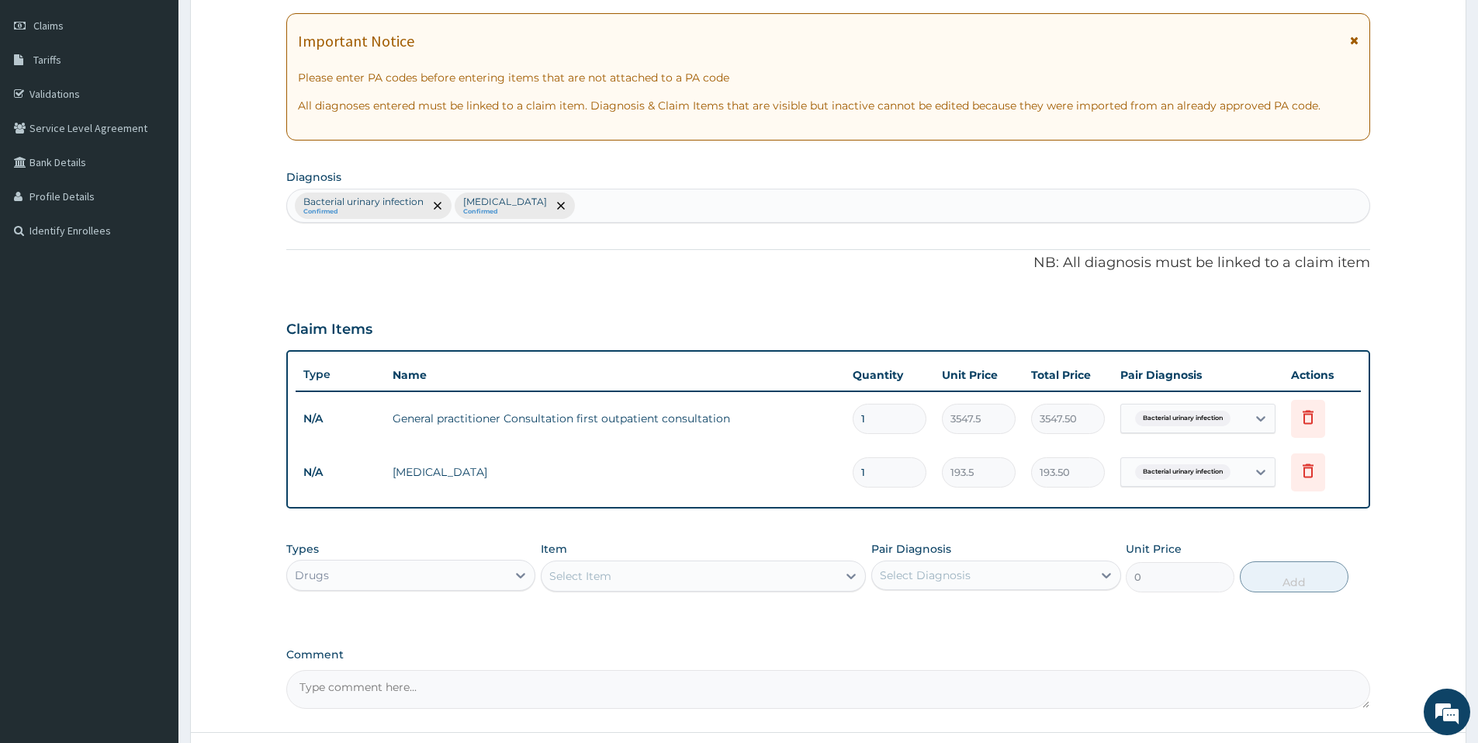
scroll to position [341, 0]
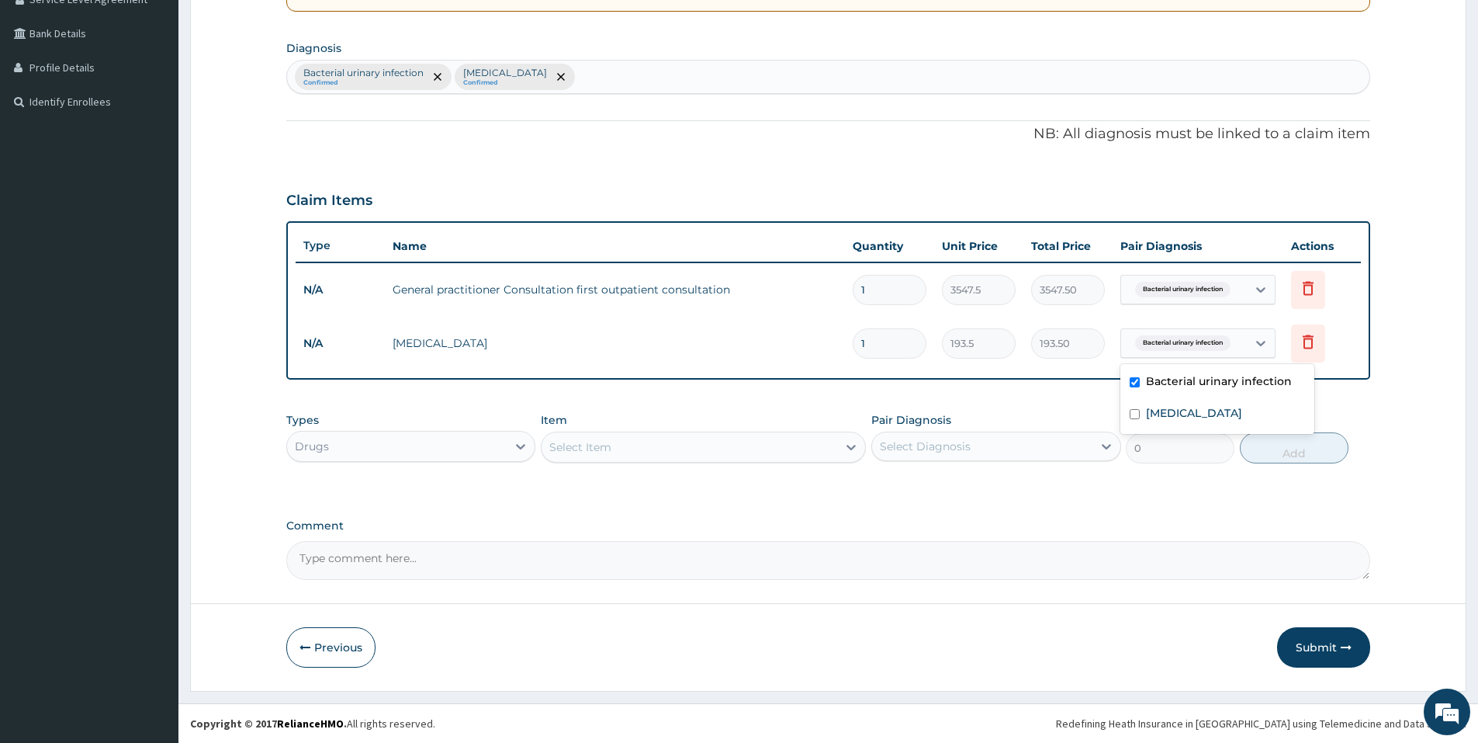
click at [1221, 343] on span "Bacterial urinary infection" at bounding box center [1182, 343] width 95 height 16
click at [1179, 420] on label "Malaria" at bounding box center [1194, 413] width 96 height 16
checkbox input "true"
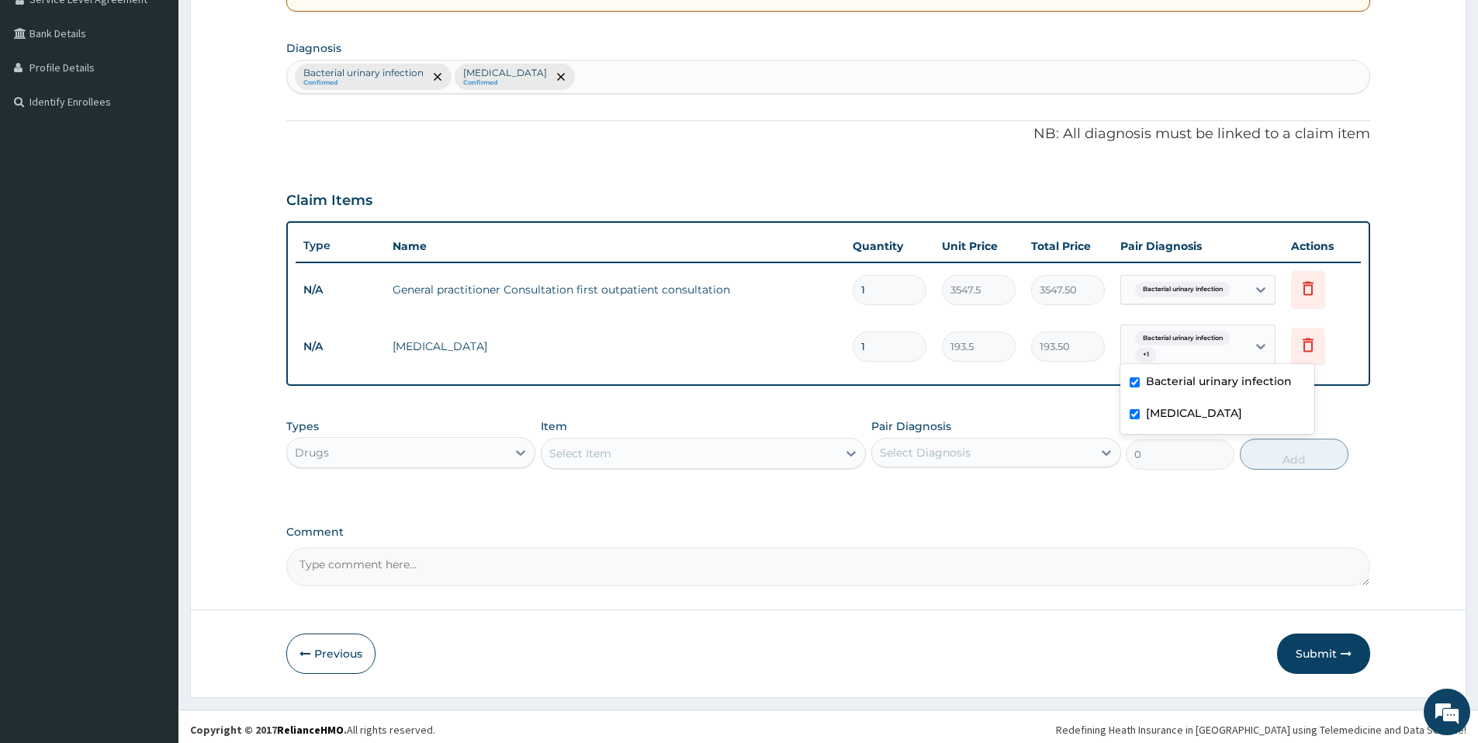
click at [891, 169] on div "PA Code / Prescription Code Enter Code(Secondary Care Only) Encounter Date 10-0…" at bounding box center [828, 197] width 1084 height 778
click at [603, 459] on div "Select Item" at bounding box center [580, 453] width 62 height 16
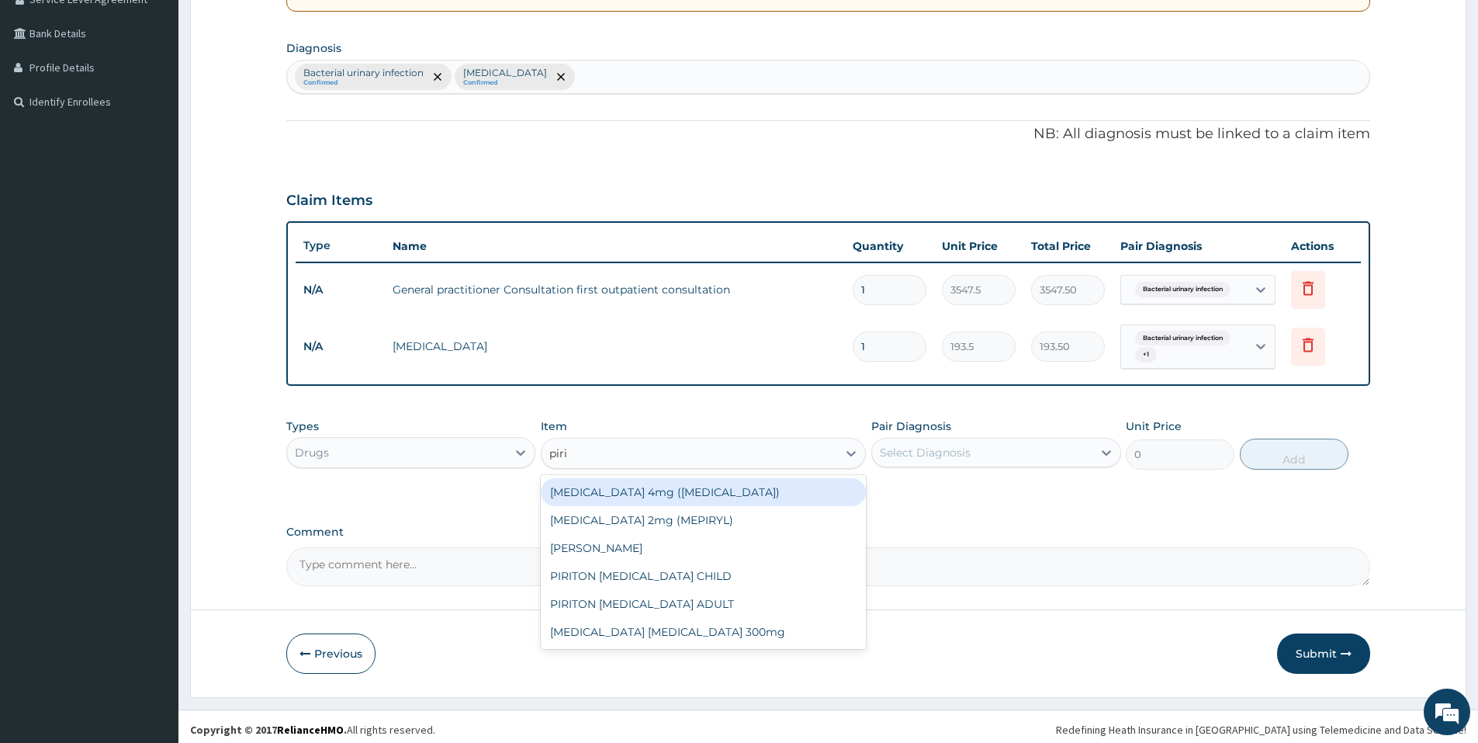
type input "pirit"
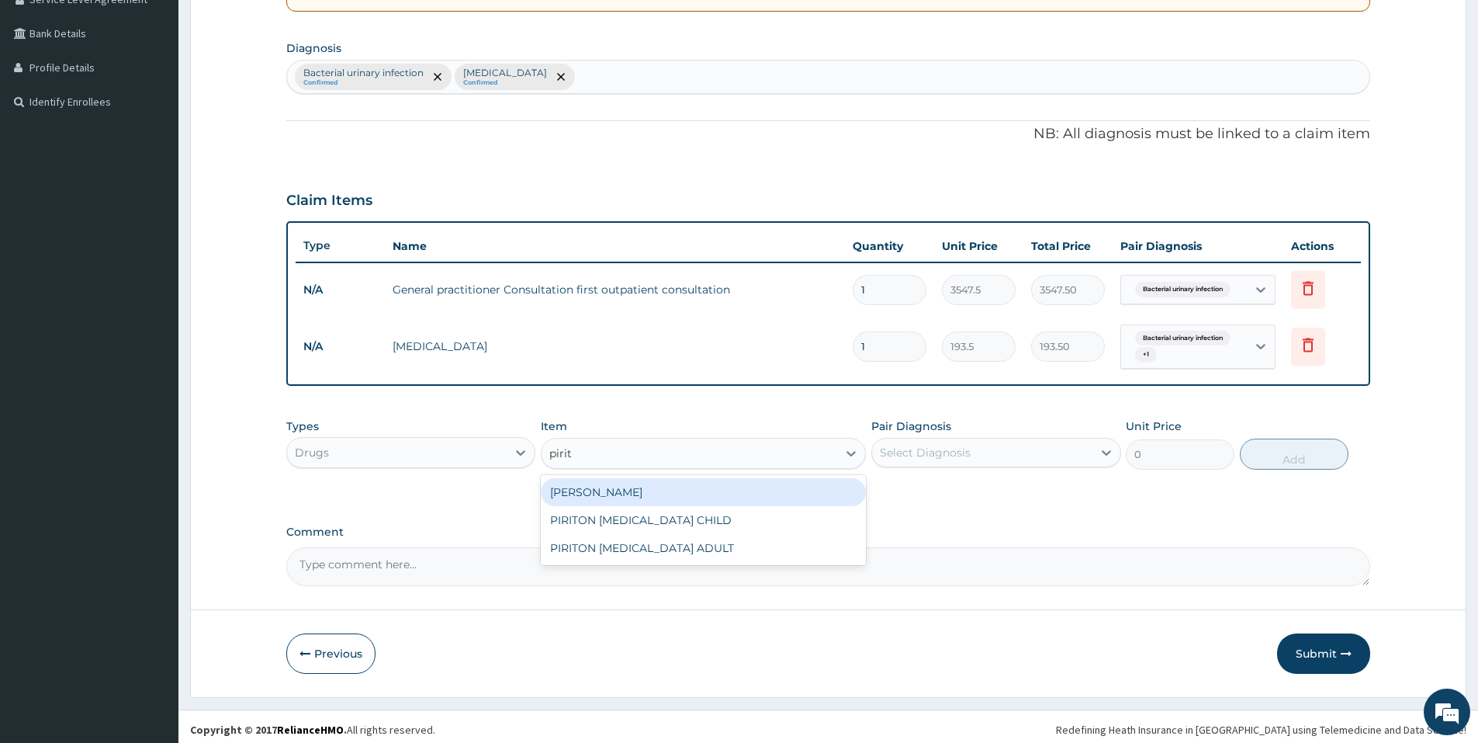
click at [597, 490] on div "PIRITON TAB EVANS" at bounding box center [703, 492] width 325 height 28
type input "21.5"
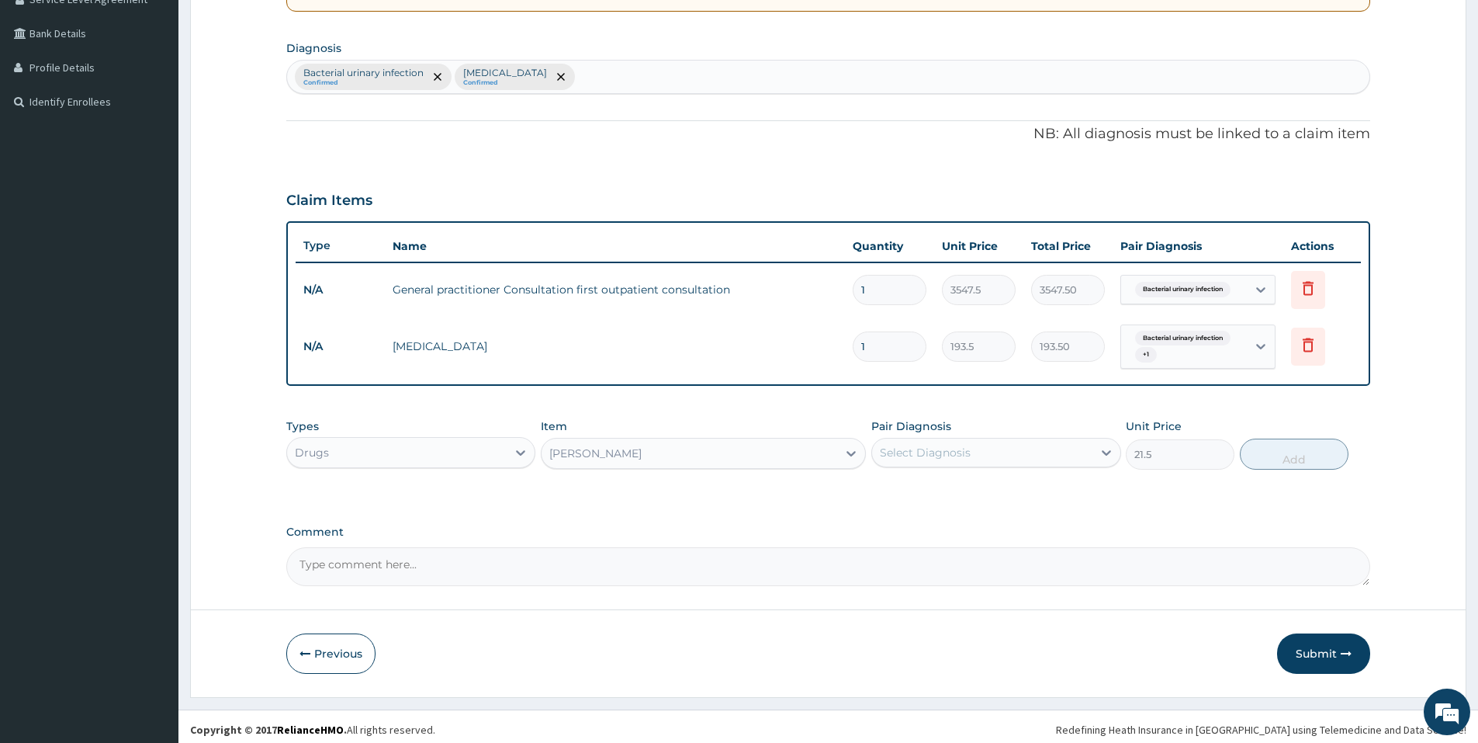
click at [927, 455] on div "Select Diagnosis" at bounding box center [925, 453] width 91 height 16
click at [921, 487] on label "Bacterial urinary infection" at bounding box center [970, 491] width 146 height 16
checkbox input "true"
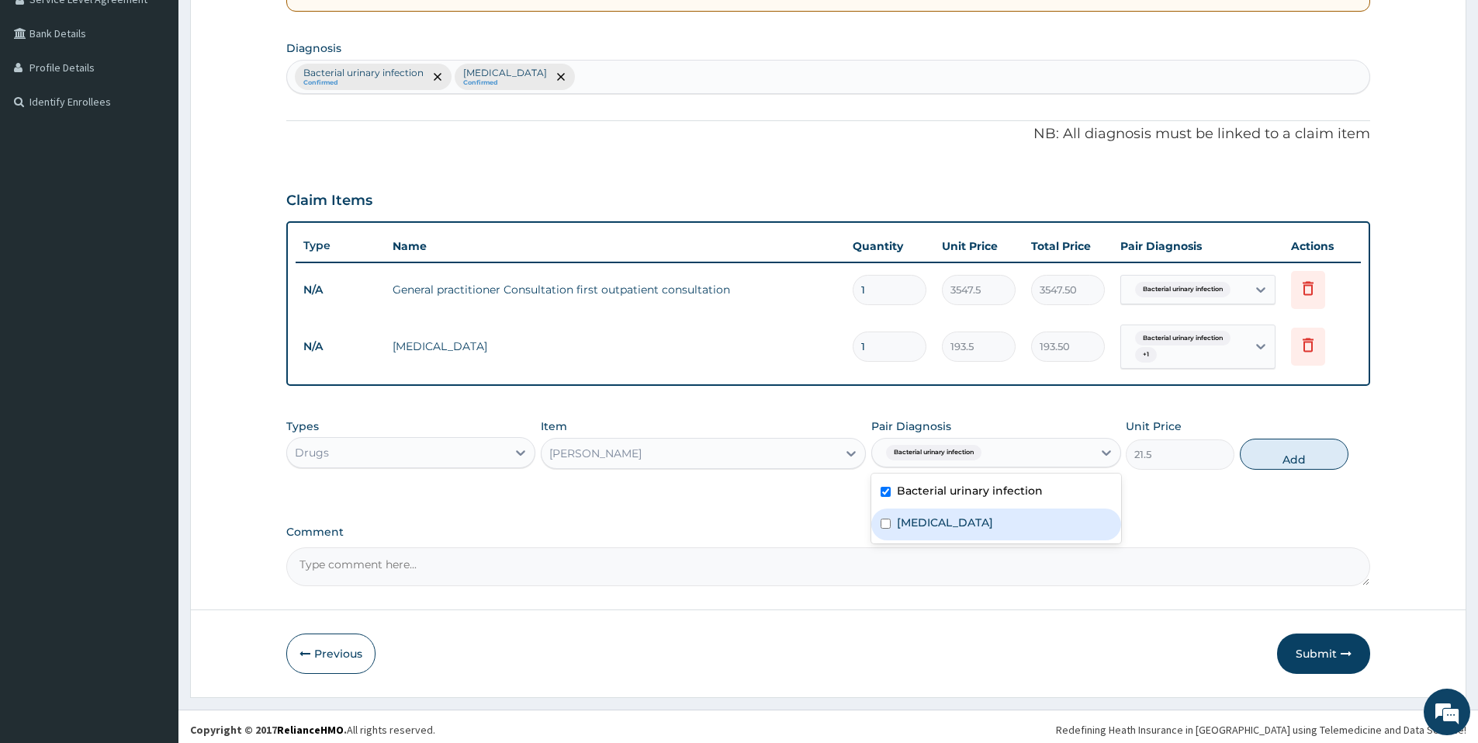
click at [910, 515] on label "Malaria" at bounding box center [945, 523] width 96 height 16
checkbox input "true"
click at [1256, 462] on button "Add" at bounding box center [1294, 453] width 109 height 31
type input "0"
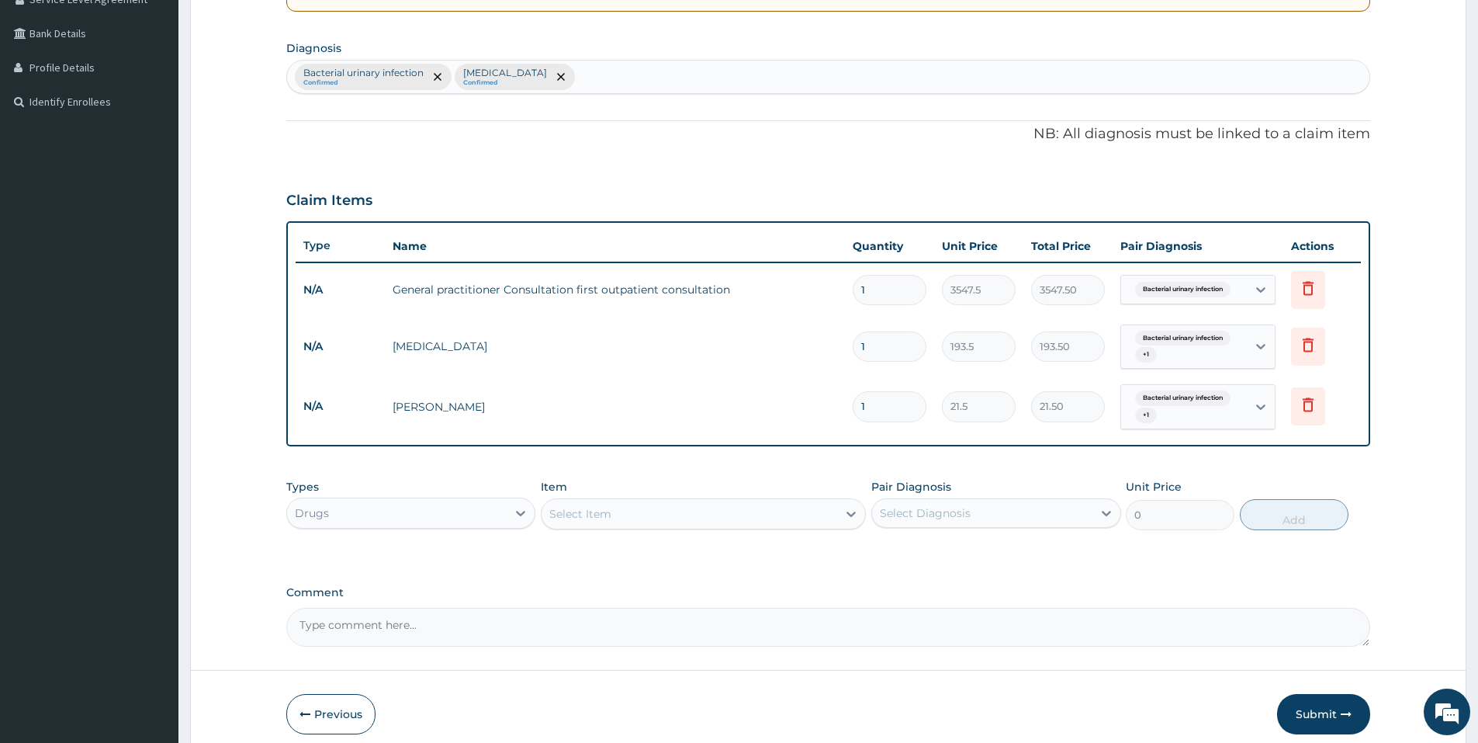
click at [671, 506] on div "Select Item" at bounding box center [690, 513] width 296 height 25
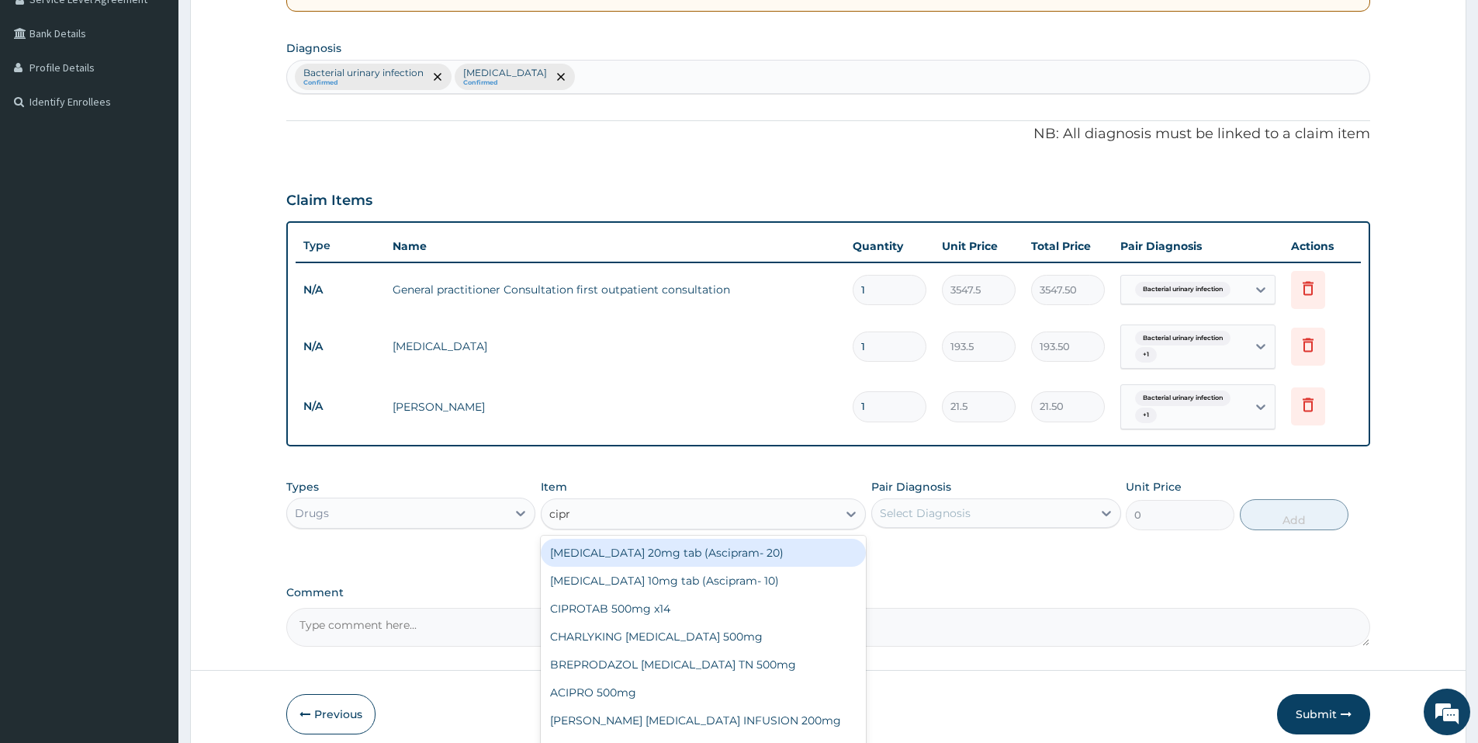
type input "cipro"
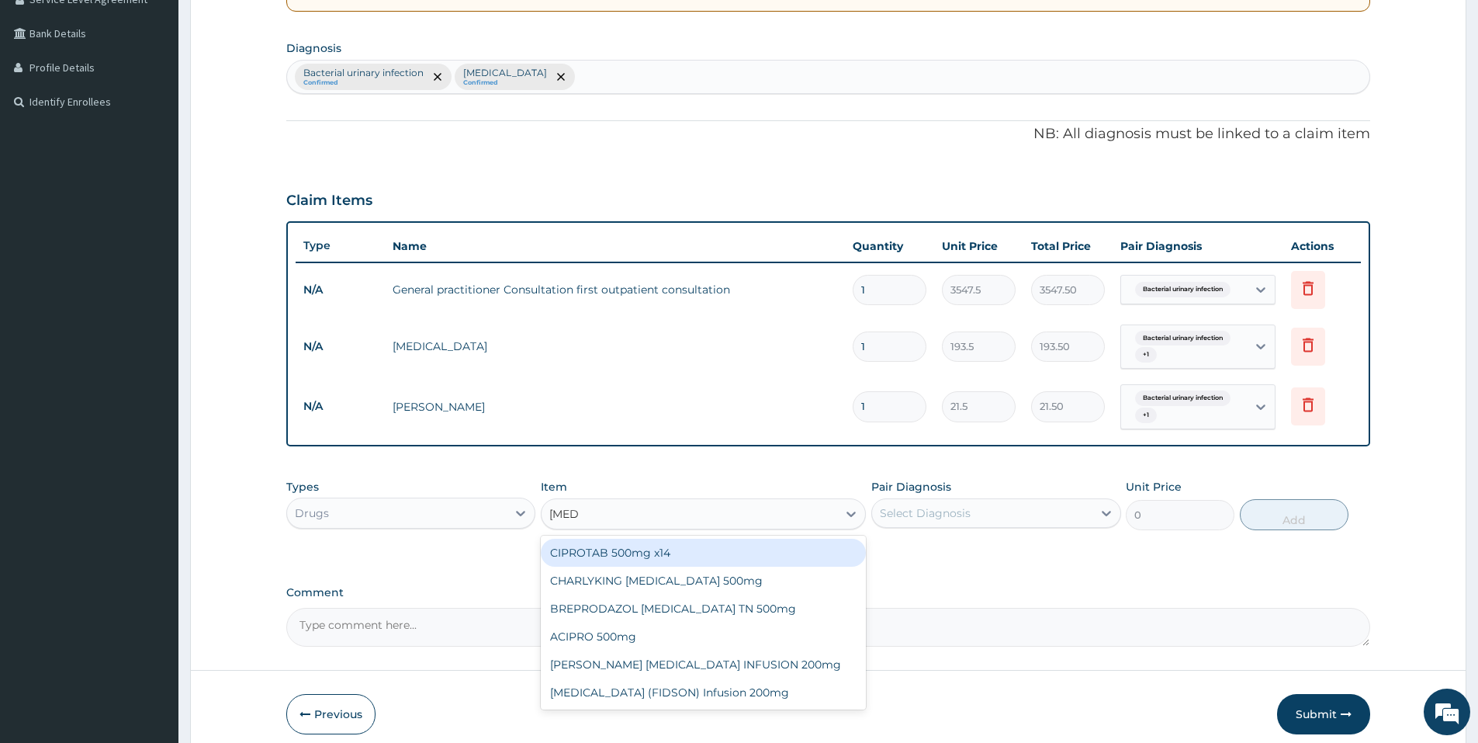
click at [724, 548] on div "CIPROTAB 500mg x14" at bounding box center [703, 553] width 325 height 28
type input "290.25"
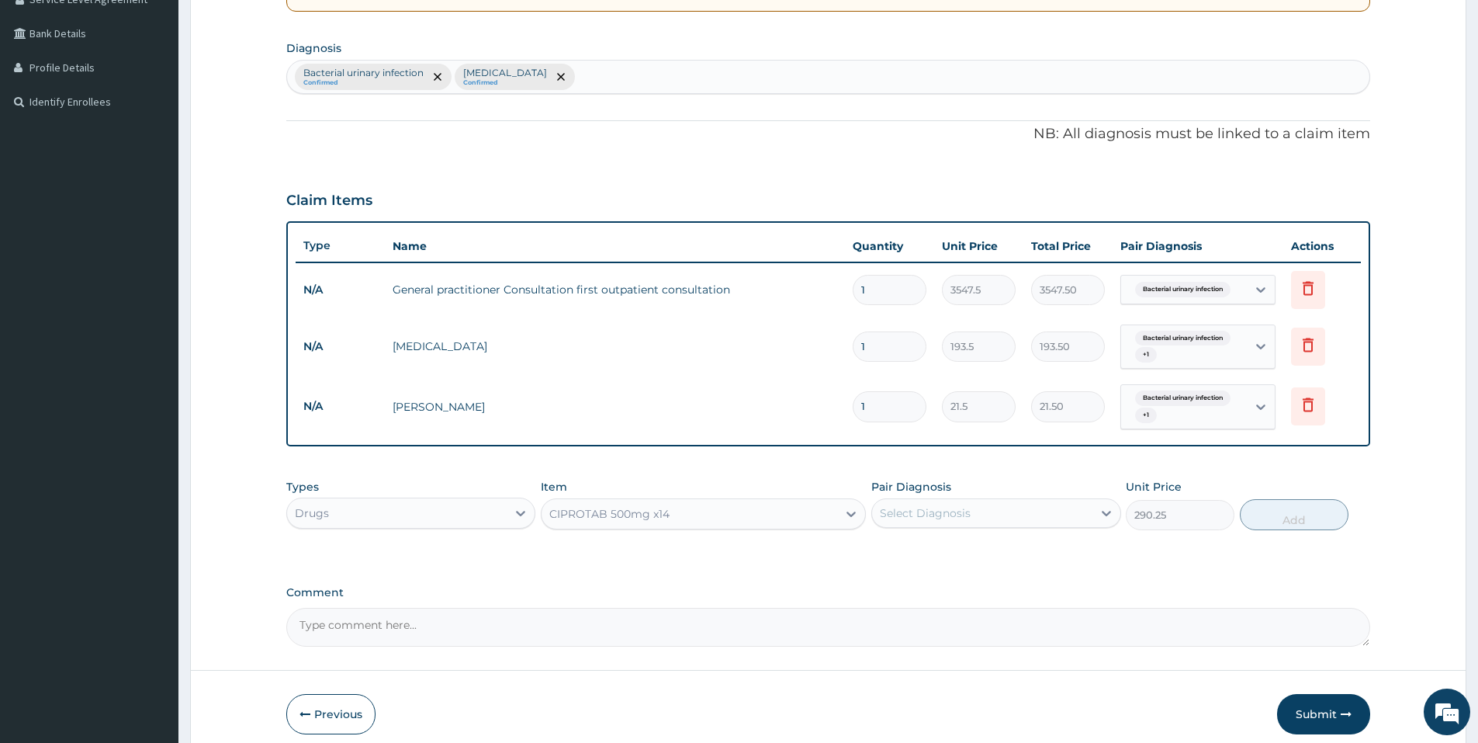
click at [944, 516] on div "Select Diagnosis" at bounding box center [925, 513] width 91 height 16
click at [936, 551] on label "Bacterial urinary infection" at bounding box center [970, 551] width 146 height 16
checkbox input "true"
click at [1298, 508] on button "Add" at bounding box center [1294, 514] width 109 height 31
type input "0"
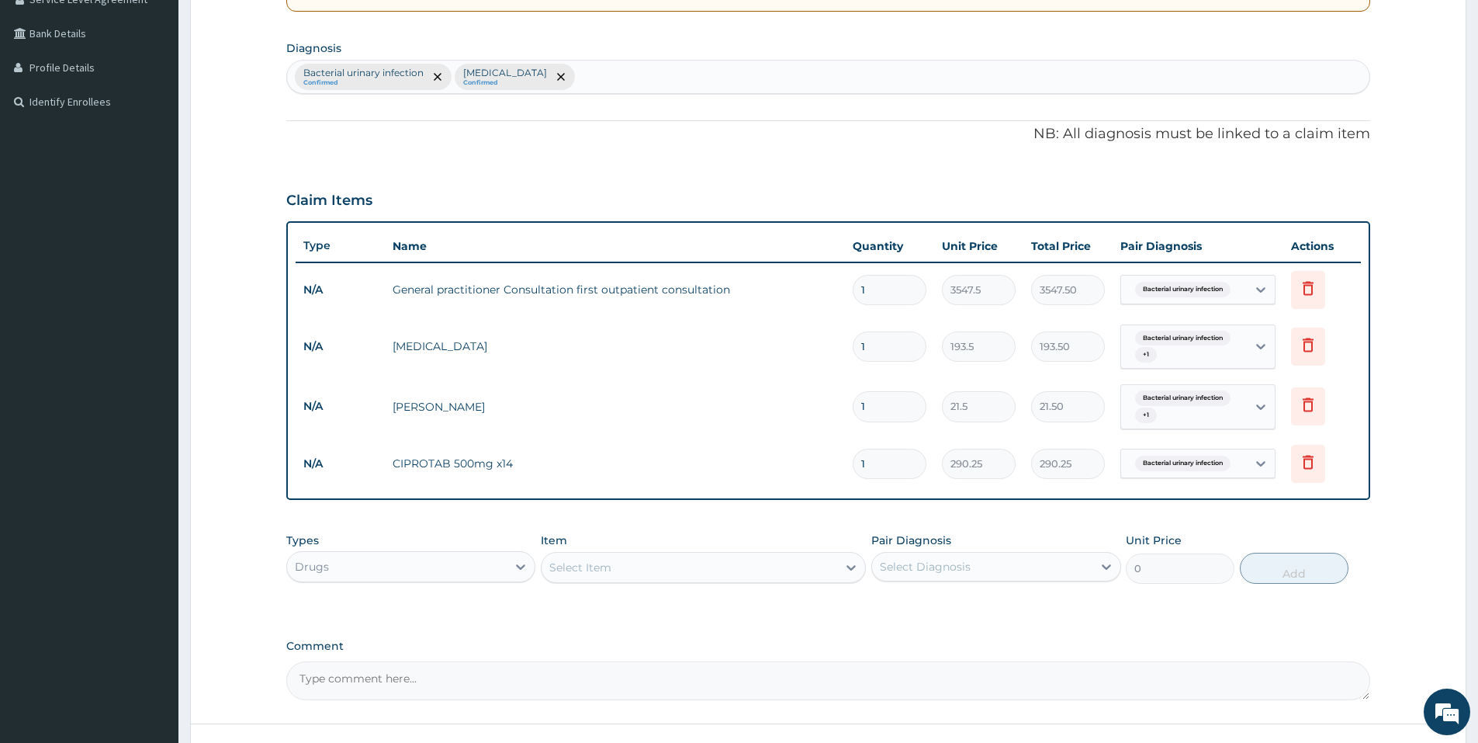
type input "19"
type input "5514.75"
type input "1"
type input "290.25"
type input "10"
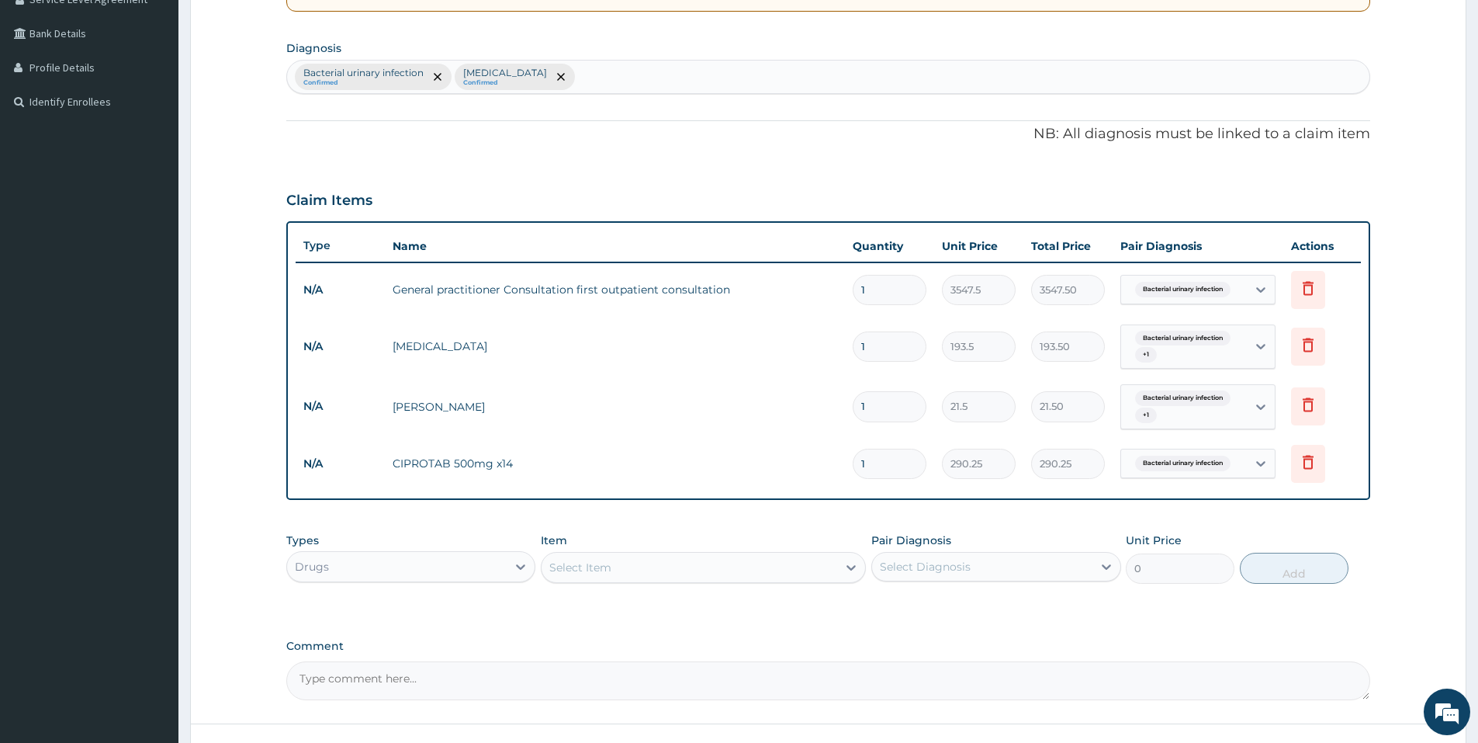
type input "2902.50"
type input "10"
click at [1019, 615] on div "PA Code / Prescription Code Enter Code(Secondary Care Only) Encounter Date 10-0…" at bounding box center [828, 254] width 1084 height 892
click at [723, 563] on div "Select Item" at bounding box center [690, 567] width 296 height 25
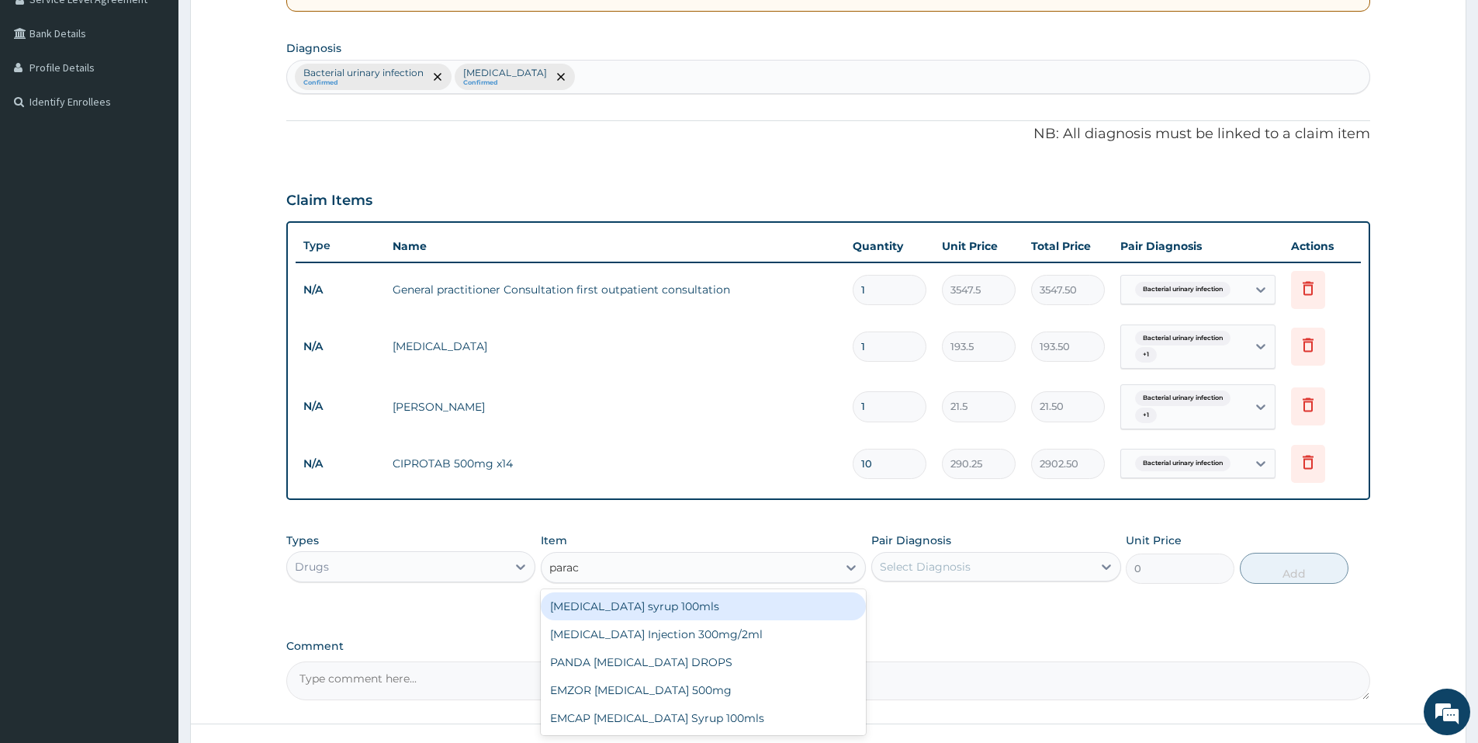
type input "parace"
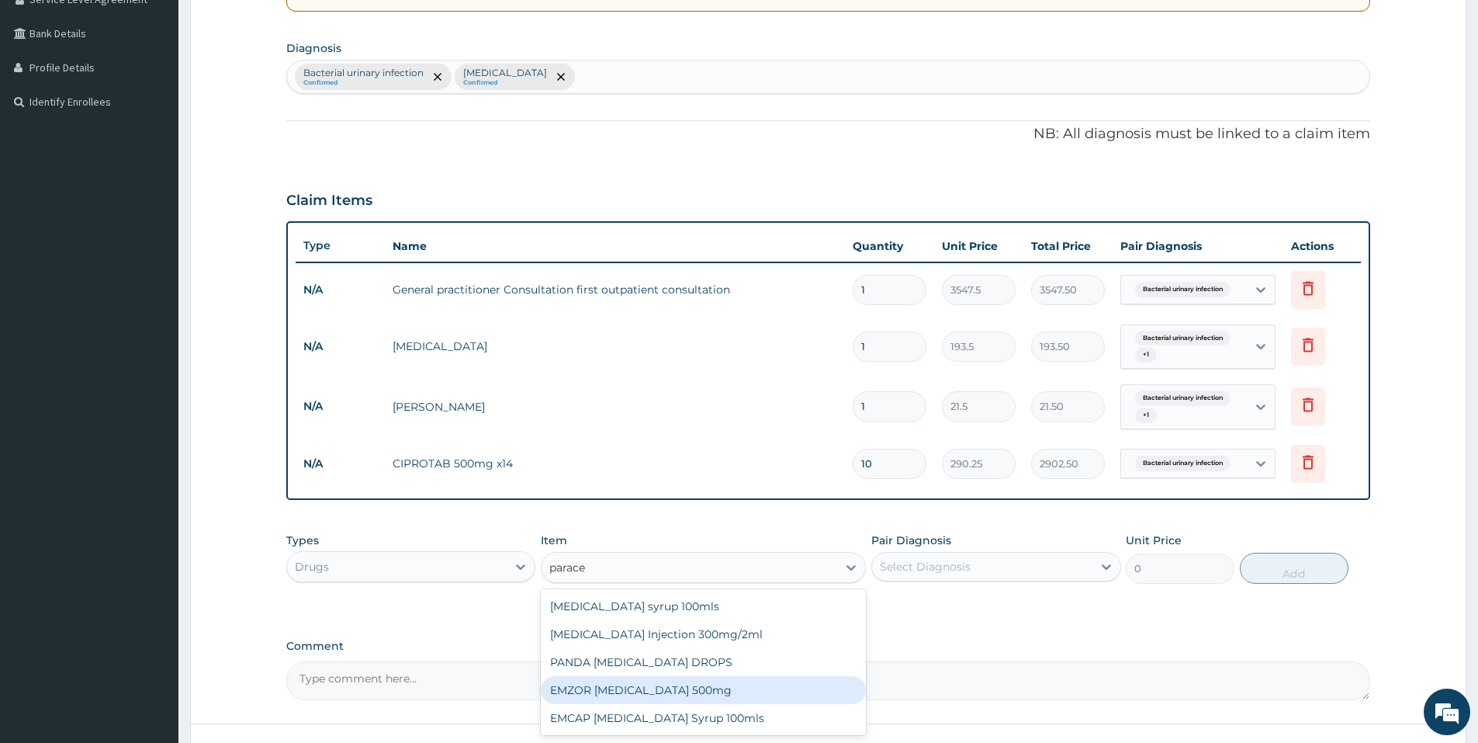
click at [709, 697] on div "EMZOR PARACETAMOL 500mg" at bounding box center [703, 690] width 325 height 28
type input "21.5"
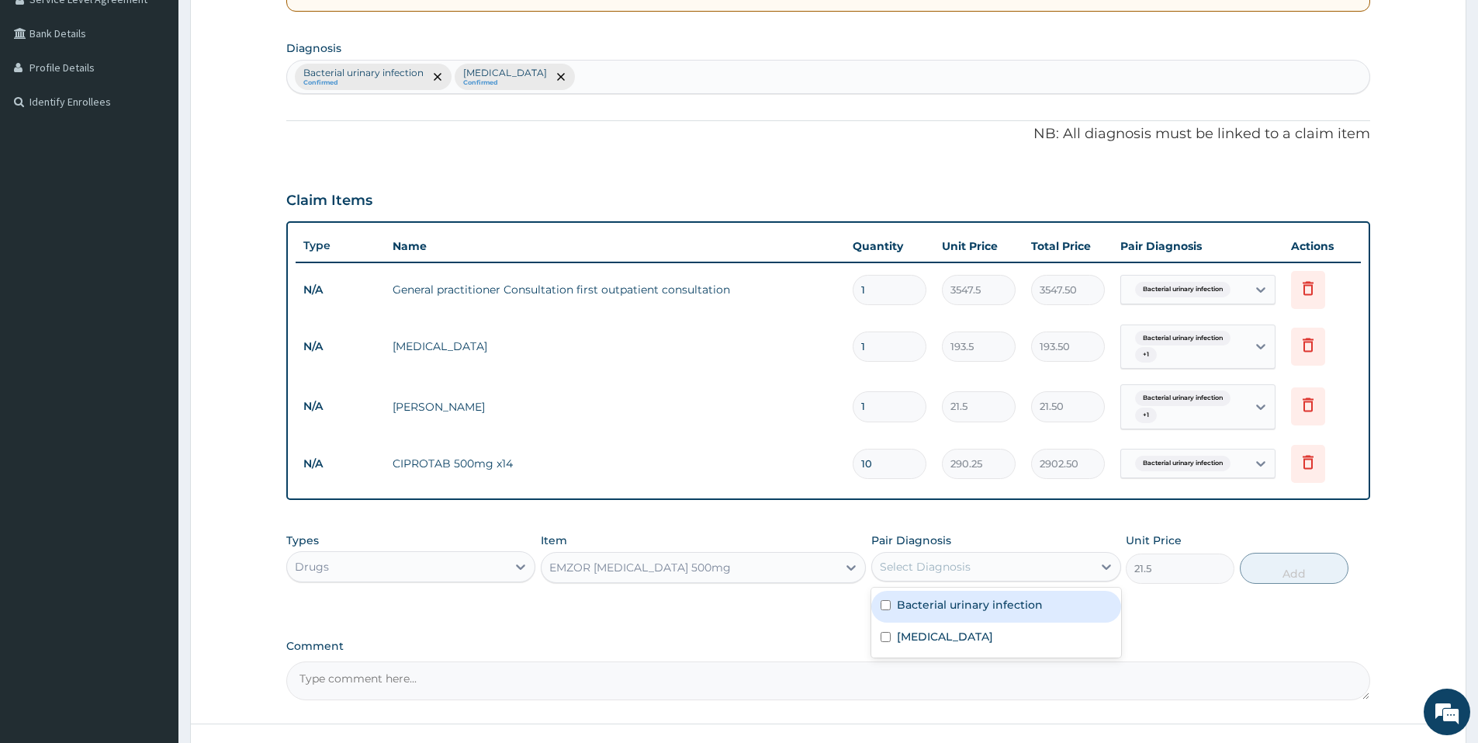
click at [971, 574] on div "Select Diagnosis" at bounding box center [982, 566] width 220 height 25
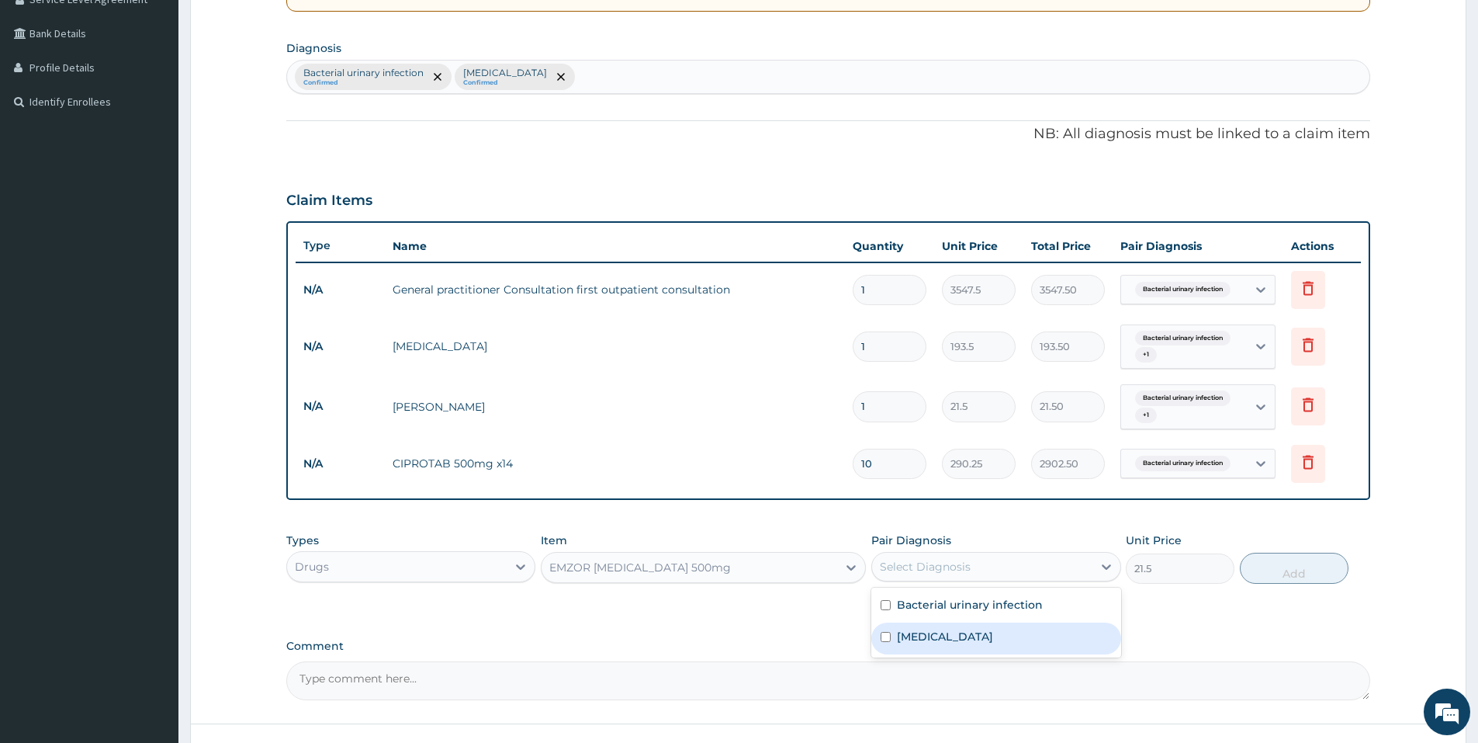
click at [949, 622] on div "Malaria" at bounding box center [995, 638] width 249 height 32
checkbox input "true"
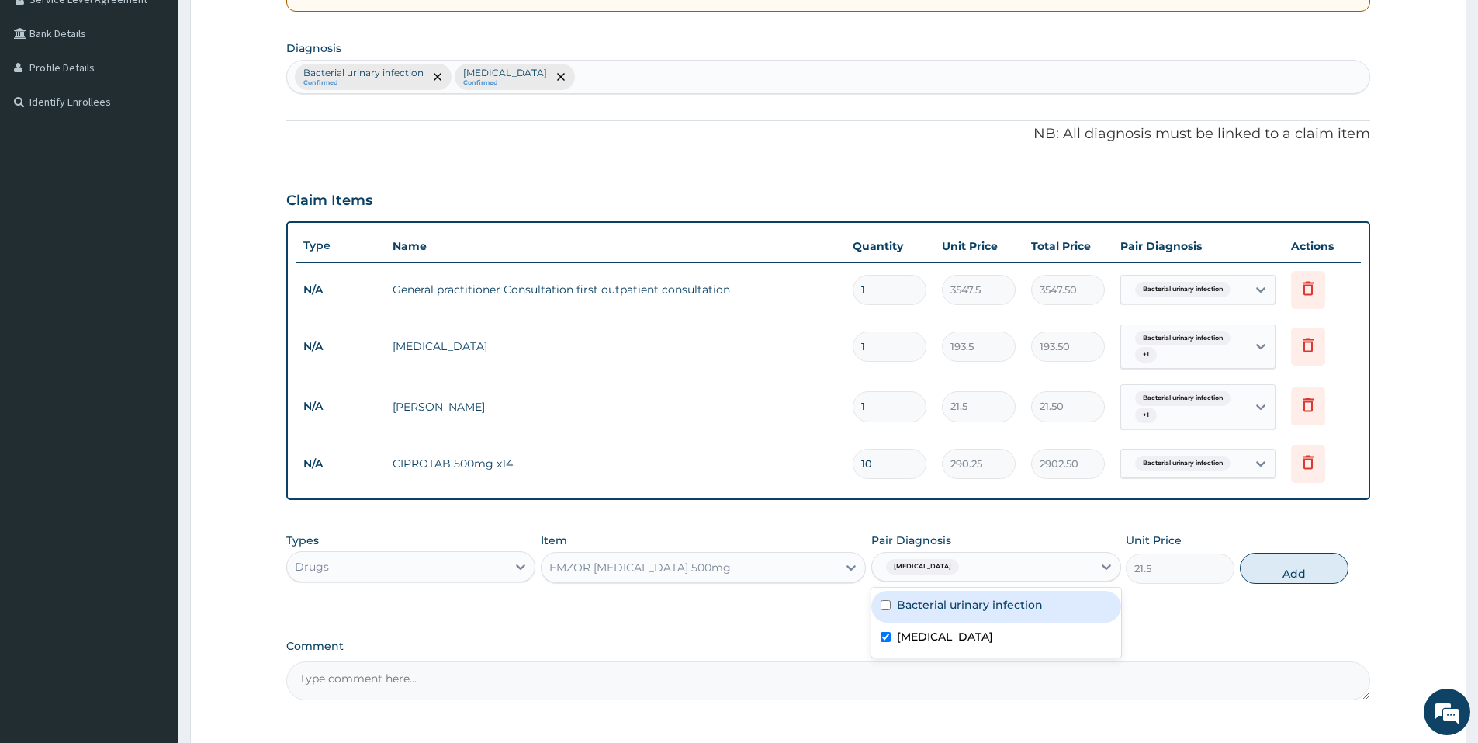
click at [949, 606] on label "Bacterial urinary infection" at bounding box center [970, 605] width 146 height 16
checkbox input "true"
click at [1311, 570] on button "Add" at bounding box center [1294, 568] width 109 height 31
type input "0"
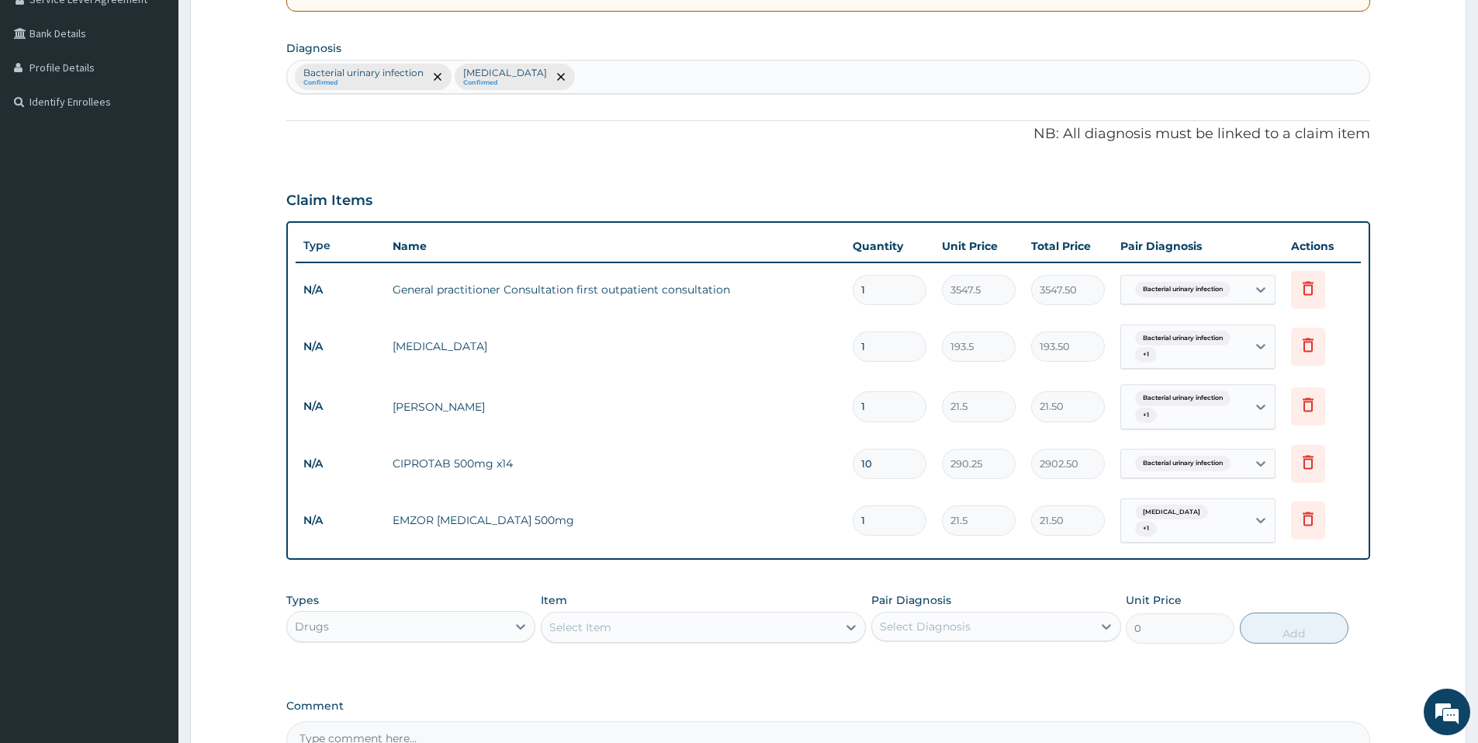
type input "17"
type input "365.50"
type input "18"
type input "387.00"
click at [725, 584] on div "Types Drugs Item Select Item Pair Diagnosis Select Diagnosis Unit Price 0 Add" at bounding box center [828, 617] width 1084 height 67
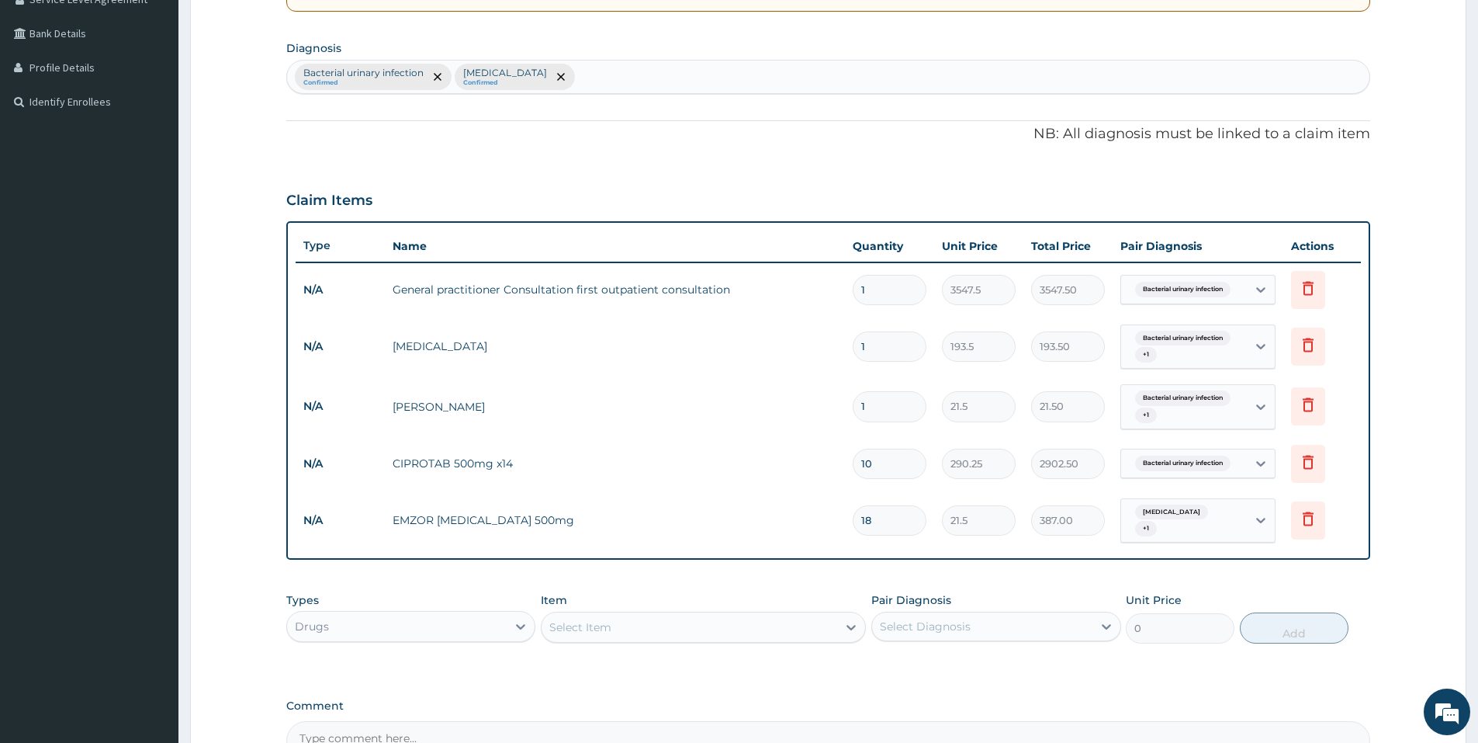
click at [712, 618] on div "Select Item" at bounding box center [690, 627] width 296 height 25
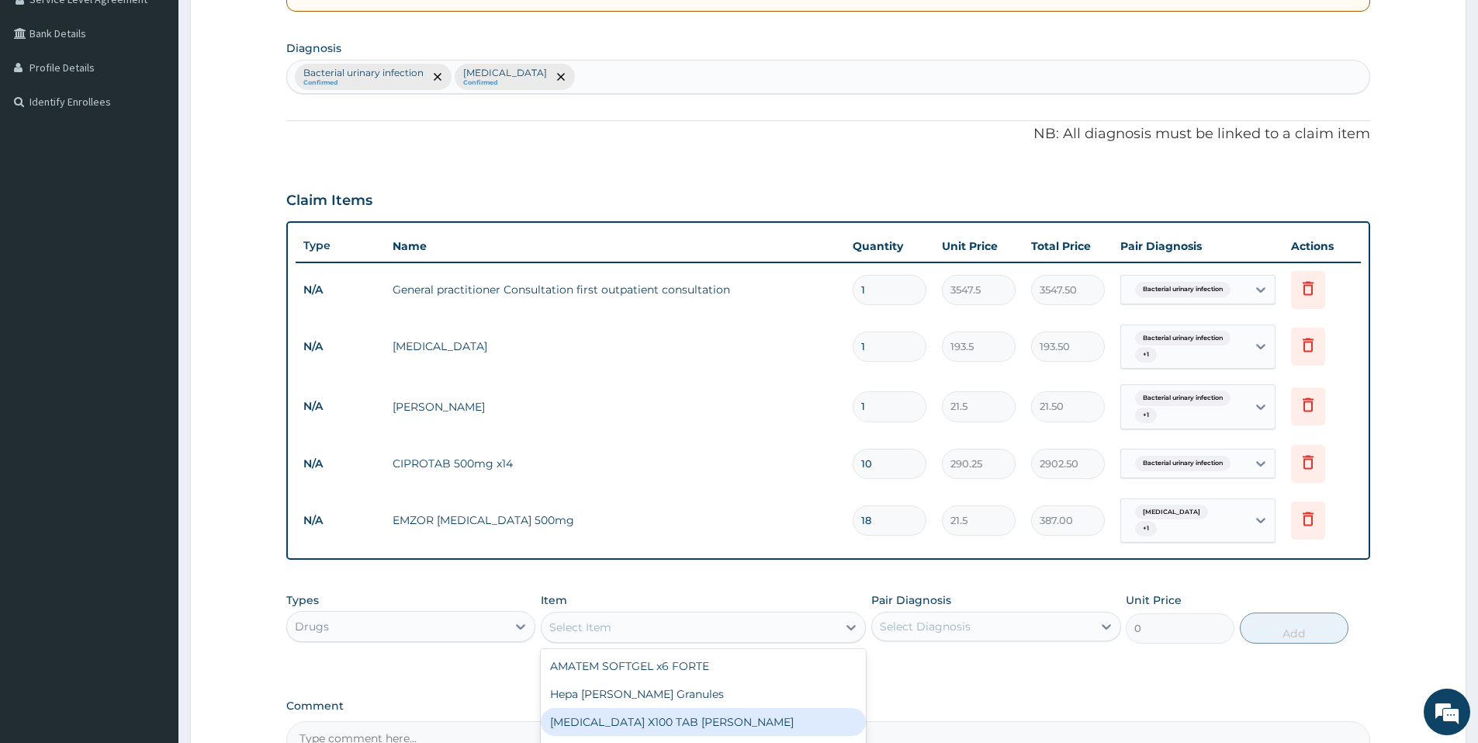
click at [698, 719] on div "B-COMPLEX X100 TAB DR MAYER" at bounding box center [703, 722] width 325 height 28
type input "21.5"
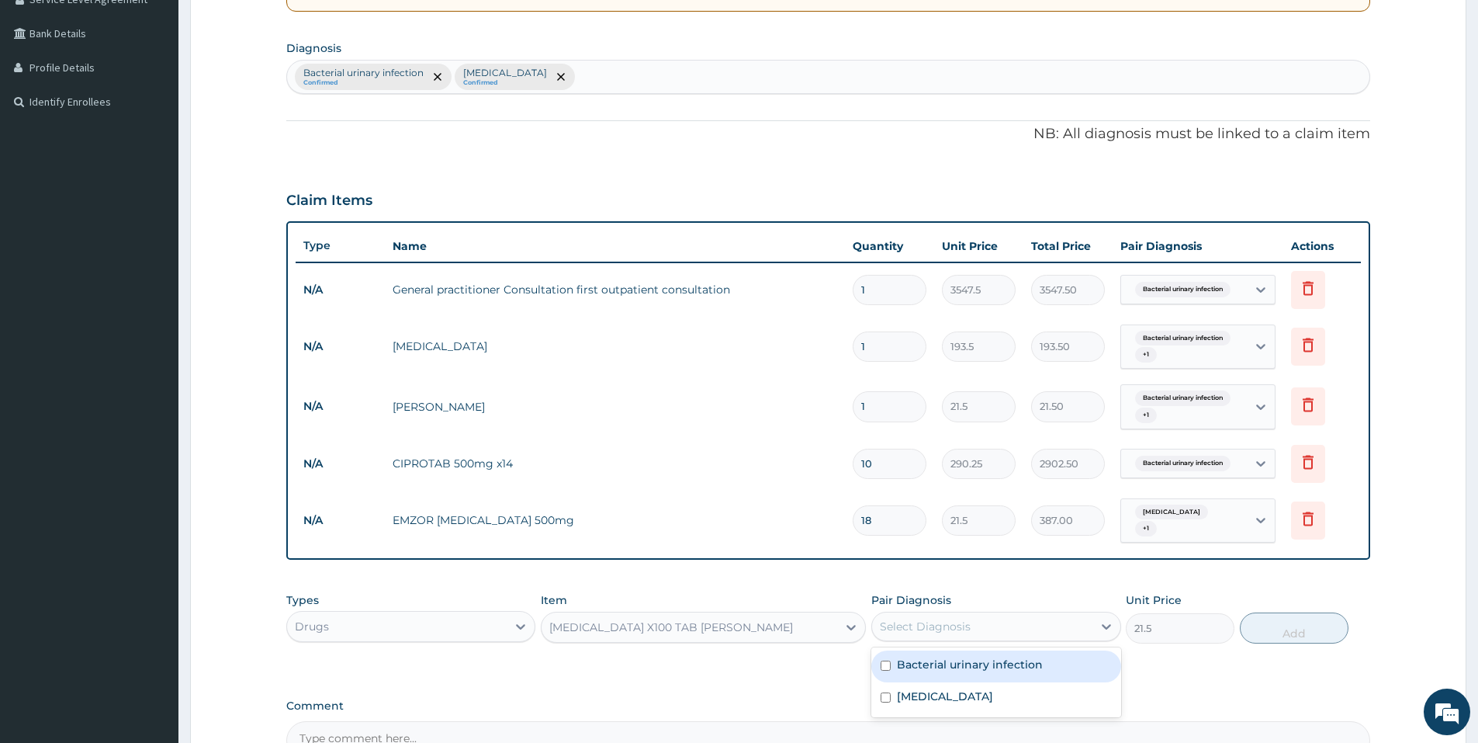
click at [965, 619] on div "Select Diagnosis" at bounding box center [925, 627] width 91 height 16
drag, startPoint x: 936, startPoint y: 664, endPoint x: 934, endPoint y: 677, distance: 14.1
click at [934, 677] on div "Bacterial urinary infection Malaria" at bounding box center [995, 682] width 249 height 70
click at [934, 682] on div "Malaria" at bounding box center [995, 698] width 249 height 32
checkbox input "true"
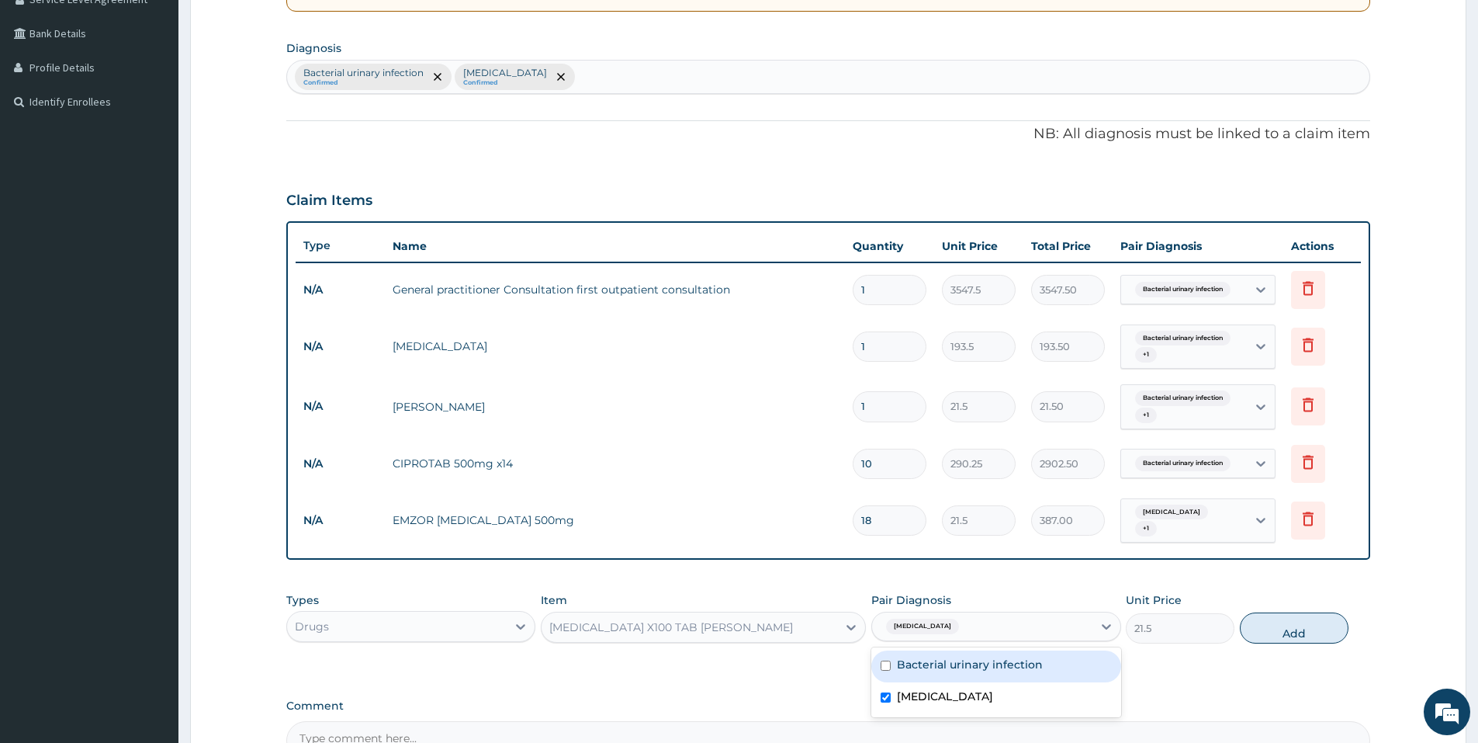
click at [934, 665] on label "Bacterial urinary infection" at bounding box center [970, 665] width 146 height 16
checkbox input "true"
click at [1267, 628] on button "Add" at bounding box center [1294, 627] width 109 height 31
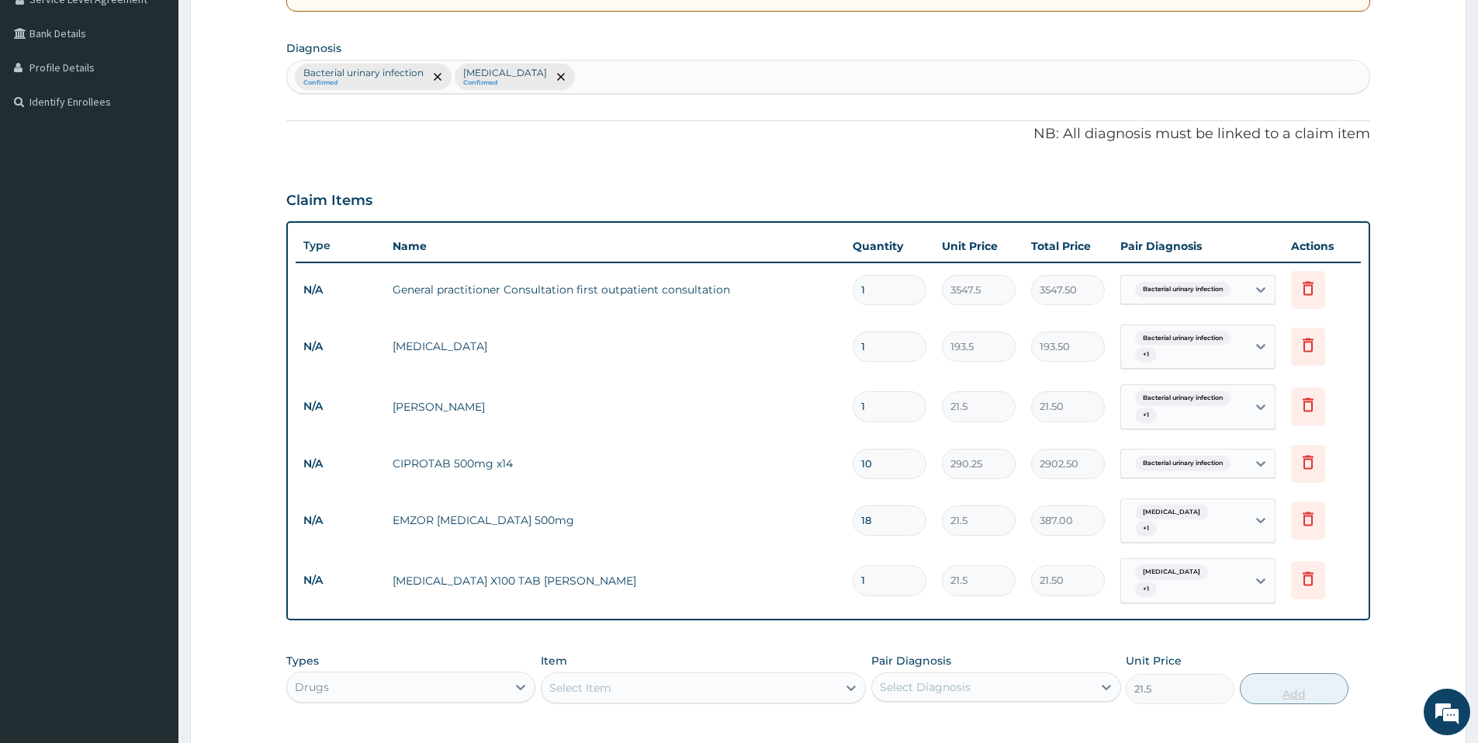
type input "0"
type input "0.00"
type input "3"
type input "64.50"
type input "30"
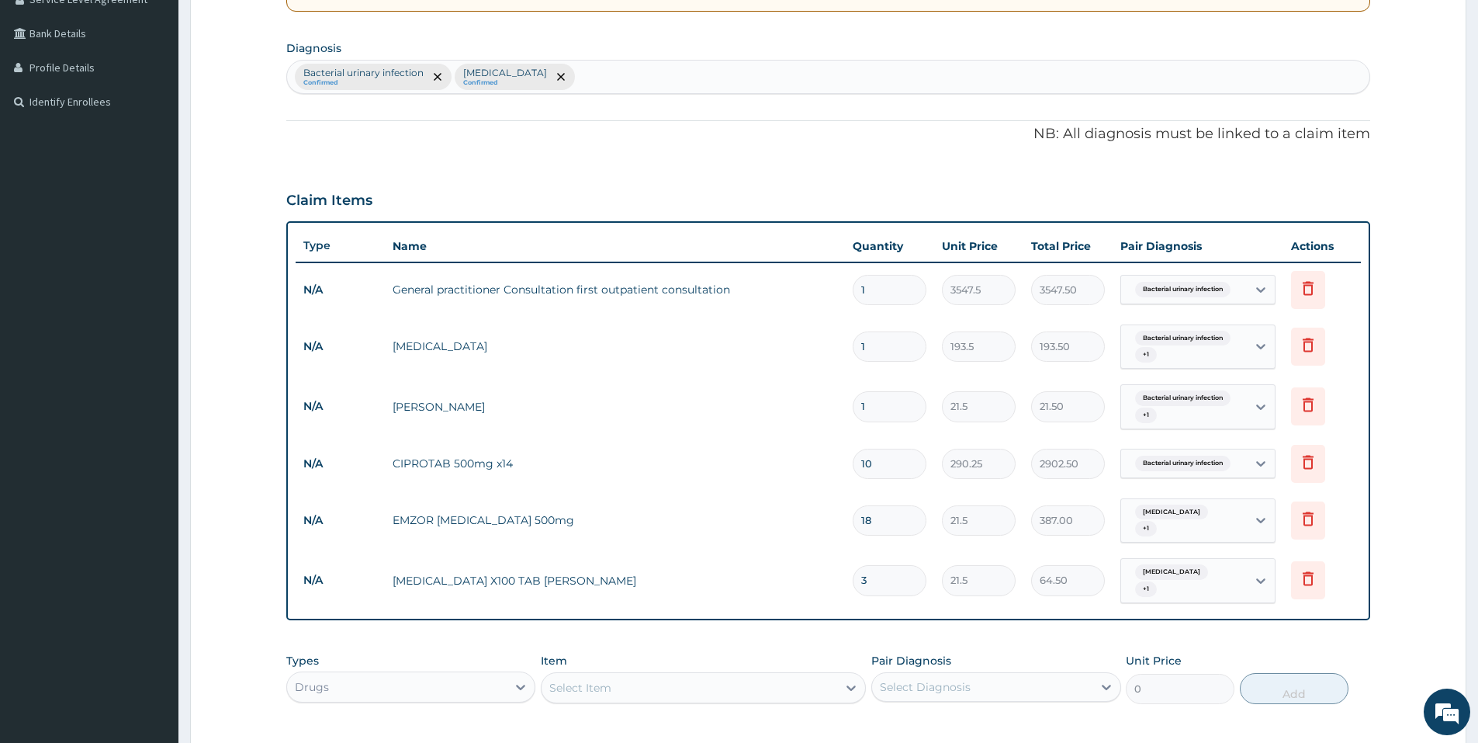
type input "645.00"
type input "30"
click at [1252, 624] on div "PA Code / Prescription Code Enter Code(Secondary Care Only) Encounter Date 10-0…" at bounding box center [828, 314] width 1084 height 1013
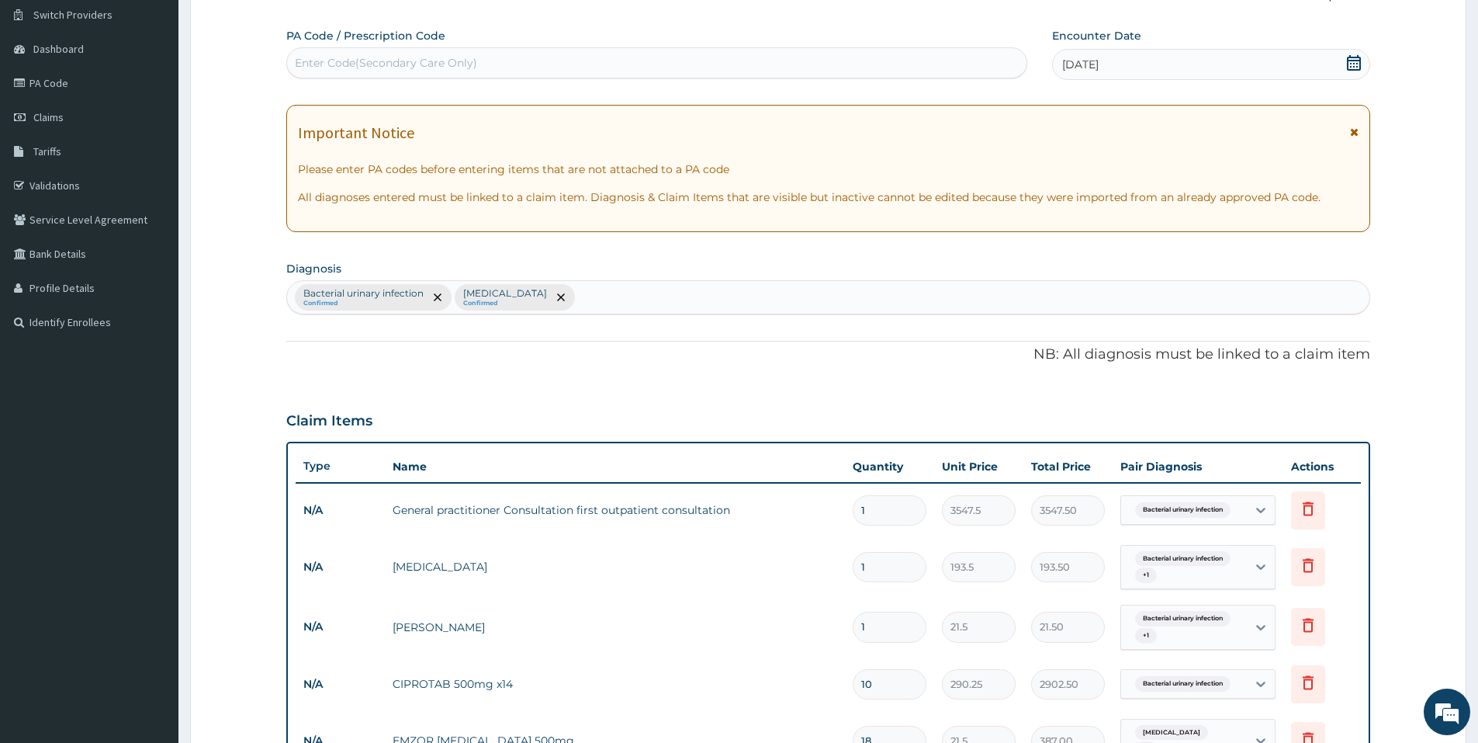
scroll to position [568, 0]
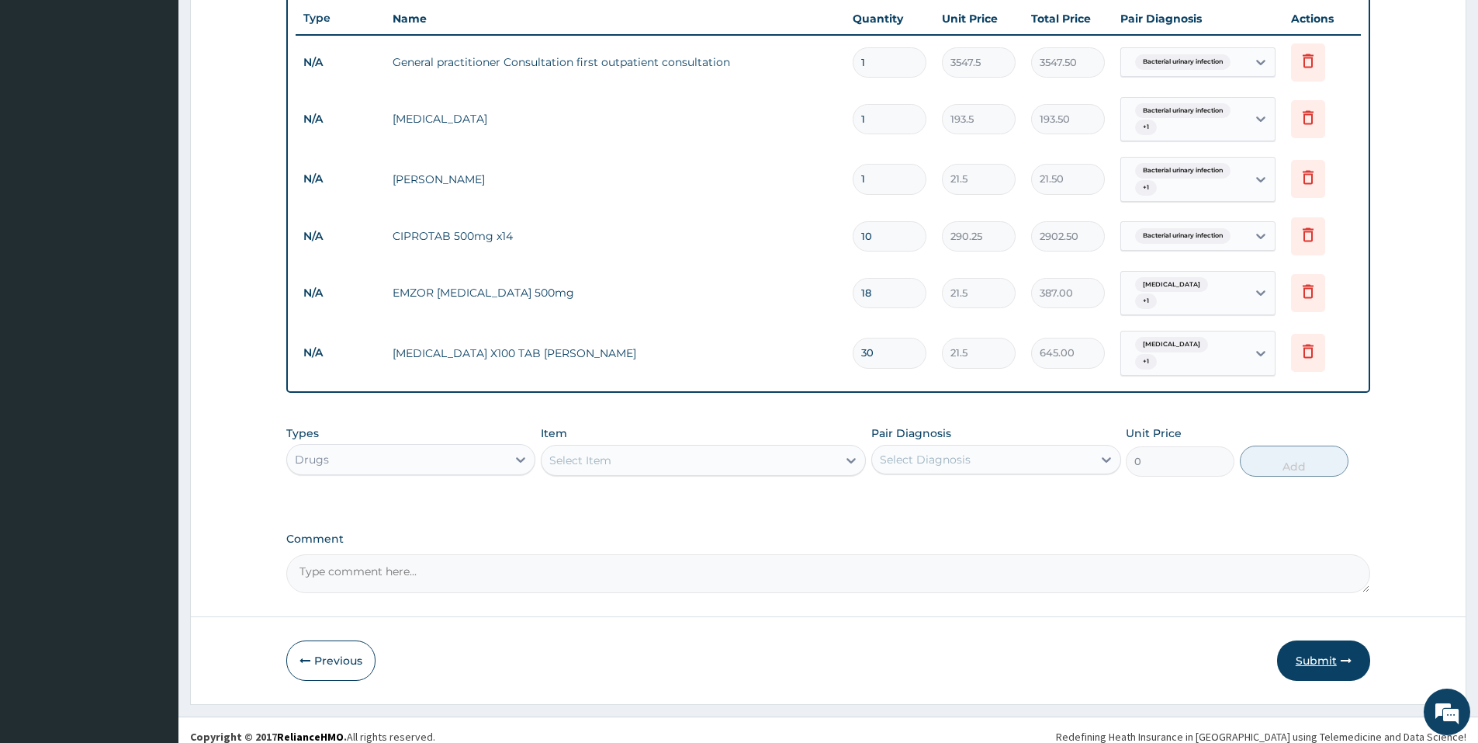
click at [1315, 646] on button "Submit" at bounding box center [1323, 660] width 93 height 40
